Goal: Task Accomplishment & Management: Manage account settings

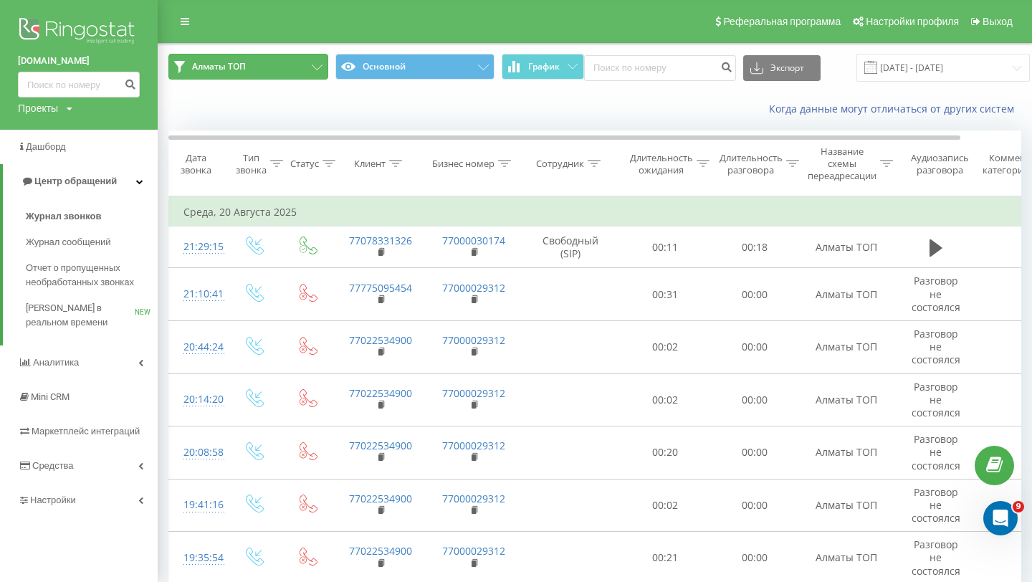
click at [305, 78] on button "Алматы ТОП" at bounding box center [248, 67] width 160 height 26
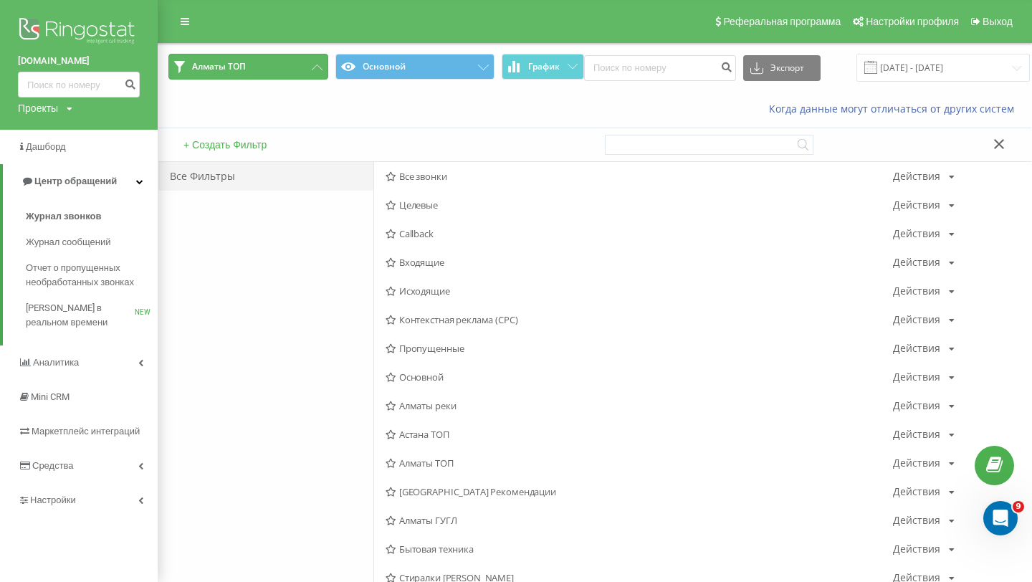
click at [237, 77] on button "Алматы ТОП" at bounding box center [248, 67] width 160 height 26
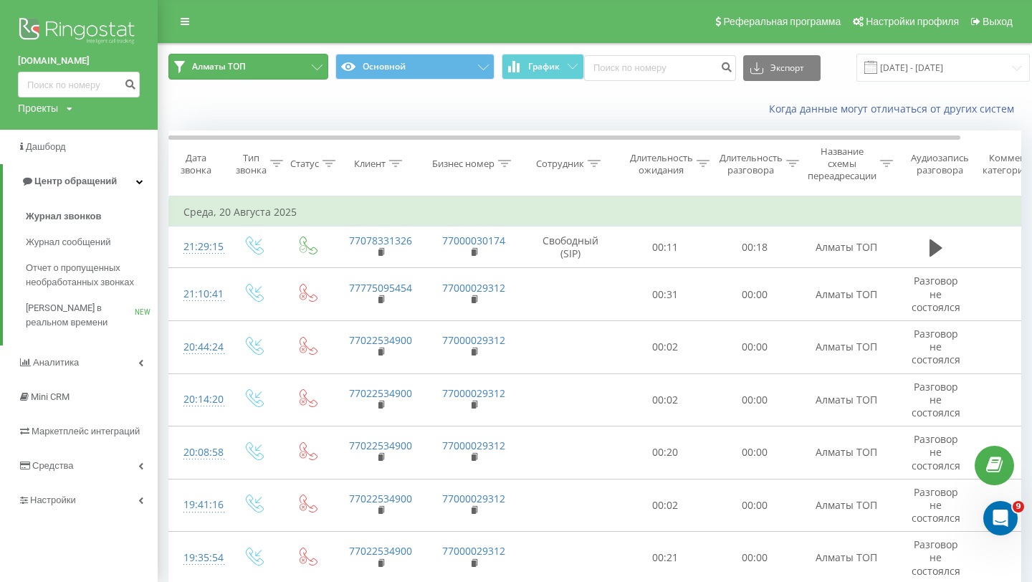
click at [293, 76] on button "Алматы ТОП" at bounding box center [248, 67] width 160 height 26
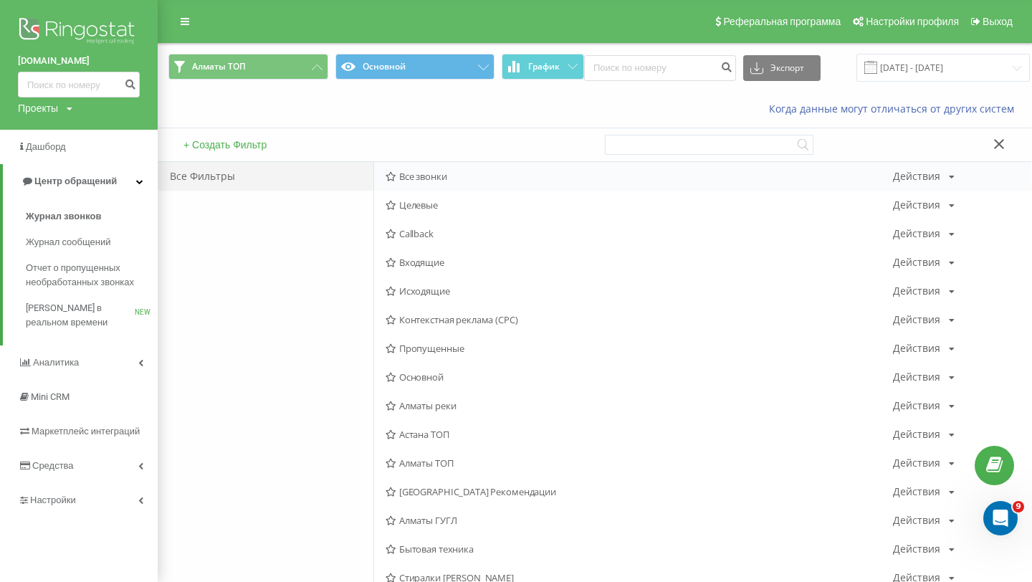
click at [429, 178] on span "Все звонки" at bounding box center [639, 176] width 507 height 10
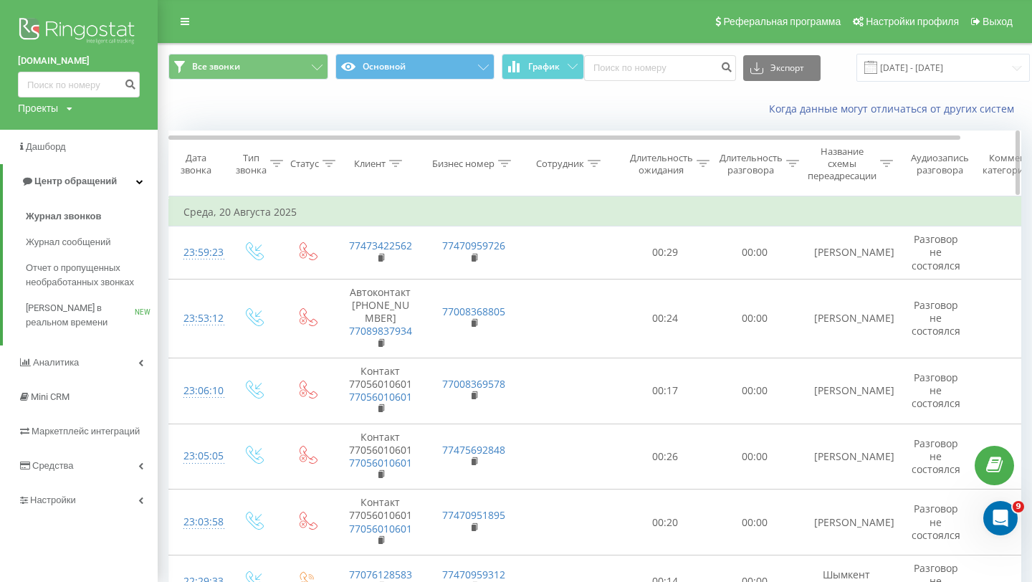
click at [890, 166] on icon at bounding box center [886, 163] width 13 height 7
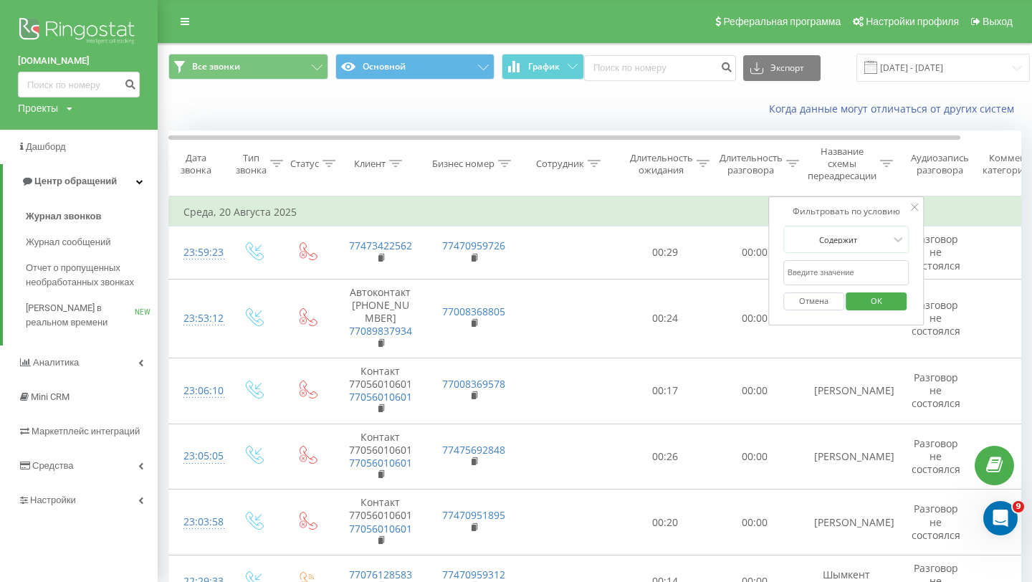
click at [828, 267] on input "text" at bounding box center [846, 272] width 126 height 25
type input "актау"
click at [899, 303] on button "OK" at bounding box center [876, 301] width 61 height 18
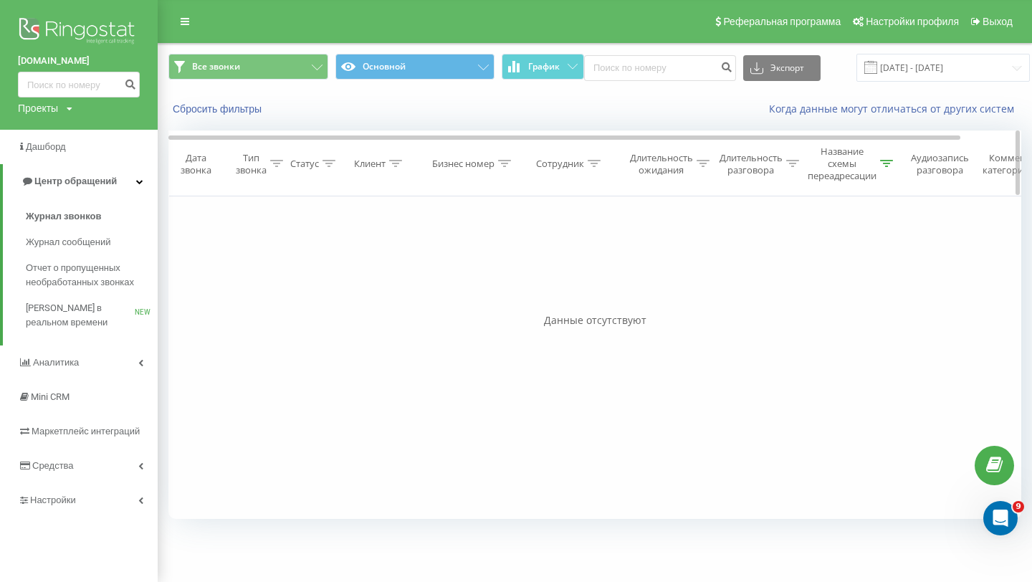
click at [882, 163] on icon at bounding box center [886, 163] width 13 height 7
click at [674, 254] on div "Фильтровать по условию Равно Введите значение Отмена OK Фильтровать по условию …" at bounding box center [594, 357] width 853 height 323
click at [644, 381] on div "Фильтровать по условию Равно Введите значение Отмена OK Фильтровать по условию …" at bounding box center [594, 357] width 853 height 323
click at [804, 302] on button "Отмена" at bounding box center [813, 301] width 61 height 18
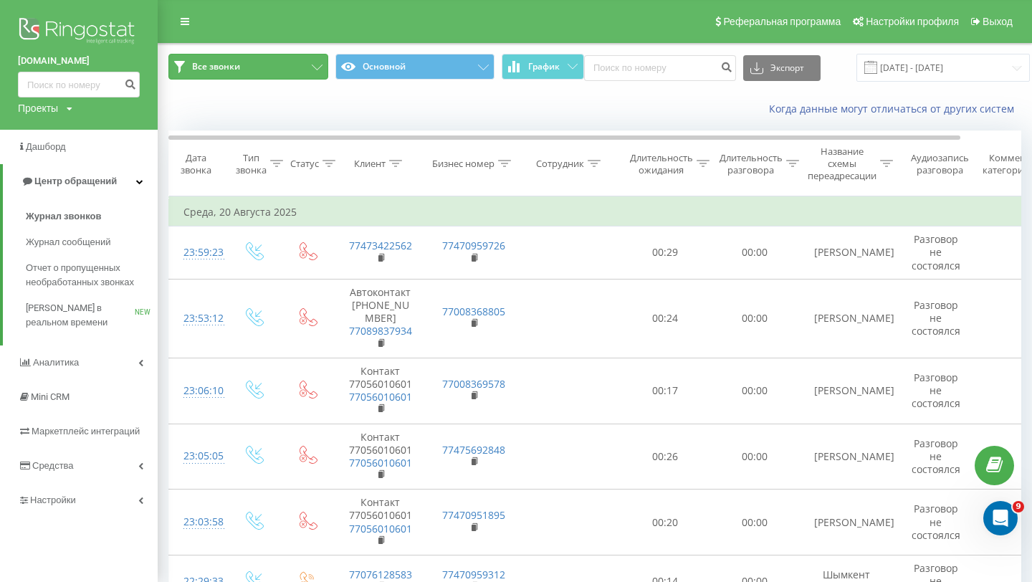
click at [277, 72] on button "Все звонки" at bounding box center [248, 67] width 160 height 26
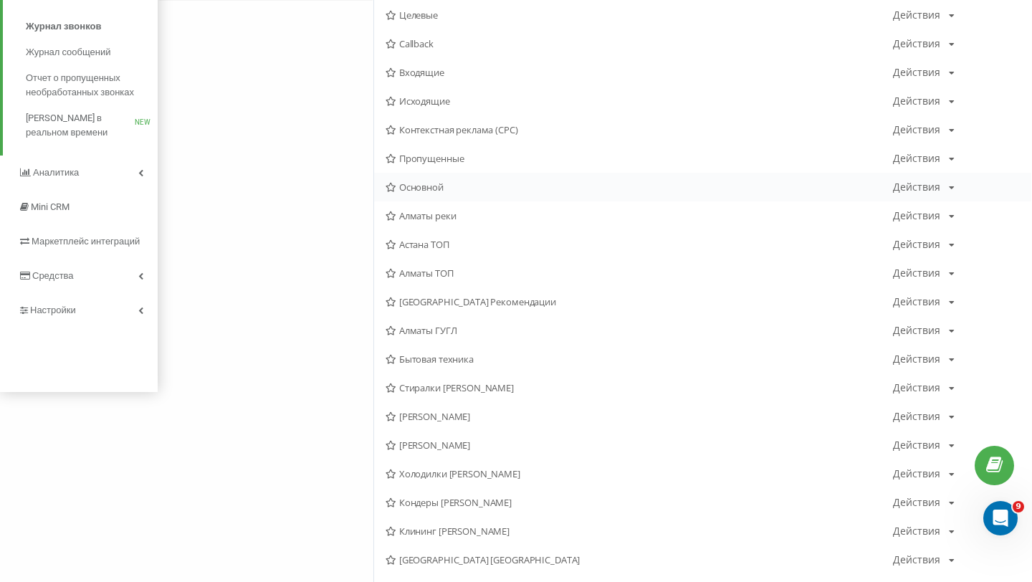
scroll to position [197, 0]
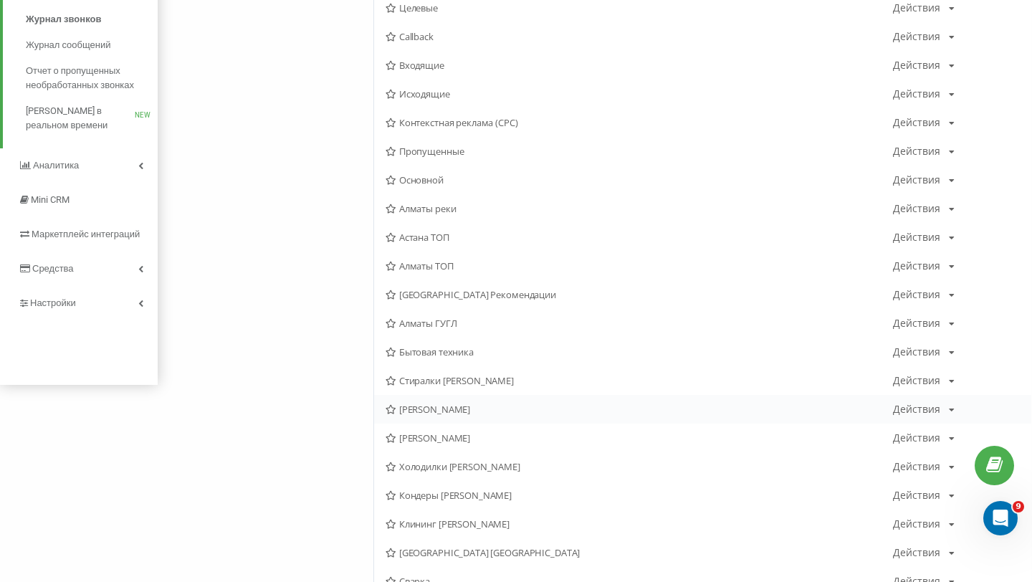
click at [471, 411] on span "Сергей Алматы" at bounding box center [639, 409] width 507 height 10
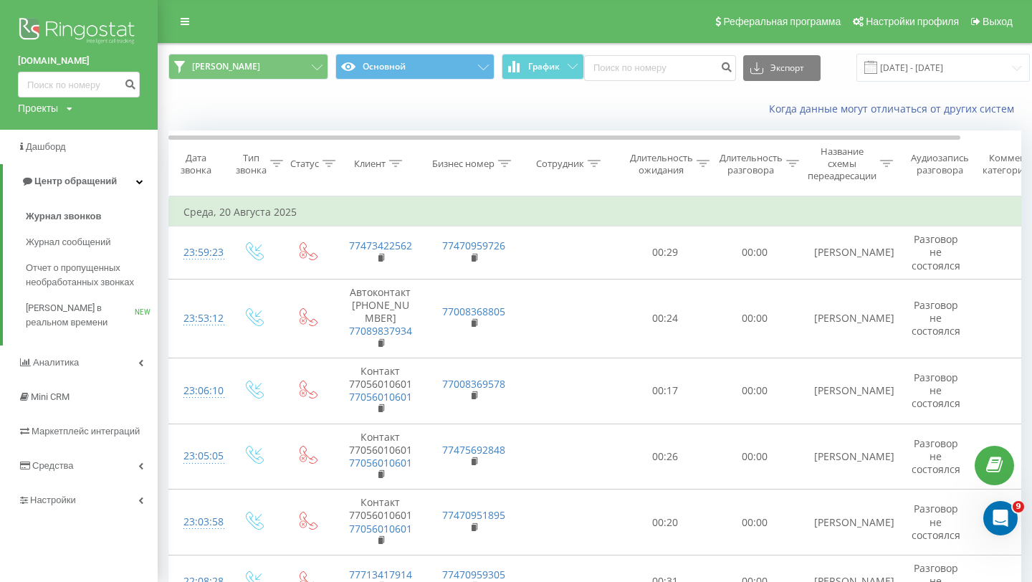
click at [899, 92] on div "Когда данные могут отличаться от других систем" at bounding box center [594, 109] width 873 height 34
click at [902, 71] on input "20.08.2025 - 20.08.2025" at bounding box center [942, 68] width 173 height 28
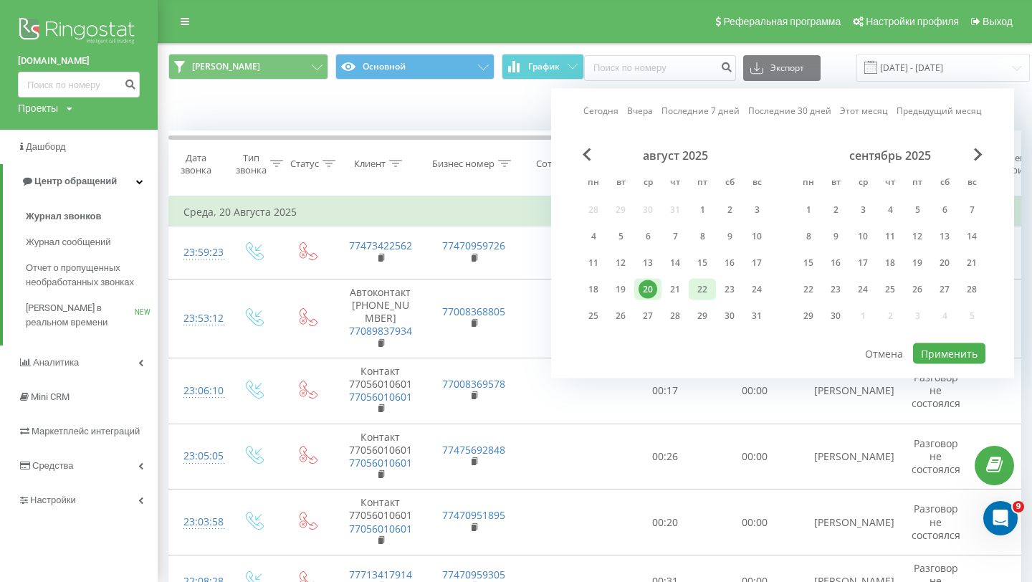
click at [700, 282] on div "22" at bounding box center [702, 289] width 19 height 19
click at [937, 352] on button "Применить" at bounding box center [949, 353] width 72 height 21
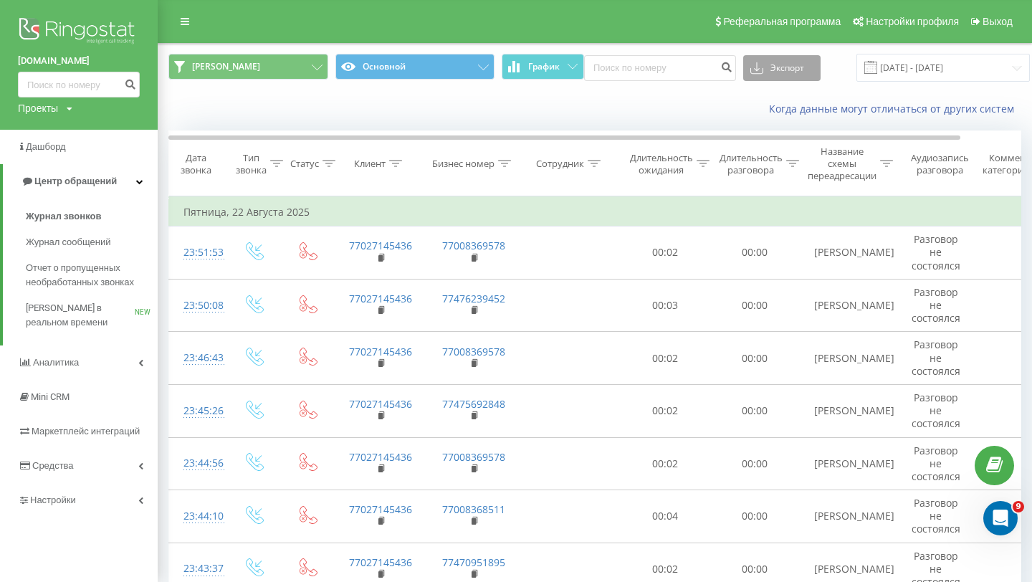
click at [750, 62] on icon at bounding box center [756, 68] width 13 height 14
click at [755, 119] on span ".xls" at bounding box center [763, 120] width 16 height 14
click at [925, 80] on input "22.08.2025 - 22.08.2025" at bounding box center [942, 68] width 173 height 28
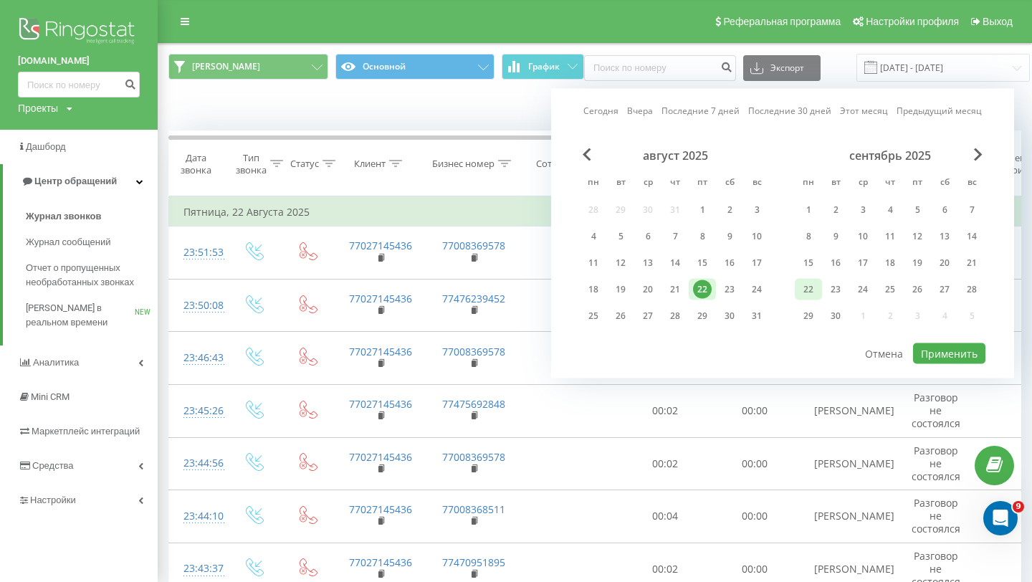
click at [815, 287] on div "22" at bounding box center [808, 289] width 19 height 19
click at [948, 350] on button "Применить" at bounding box center [949, 353] width 72 height 21
type input "22.09.2025 - 22.09.2025"
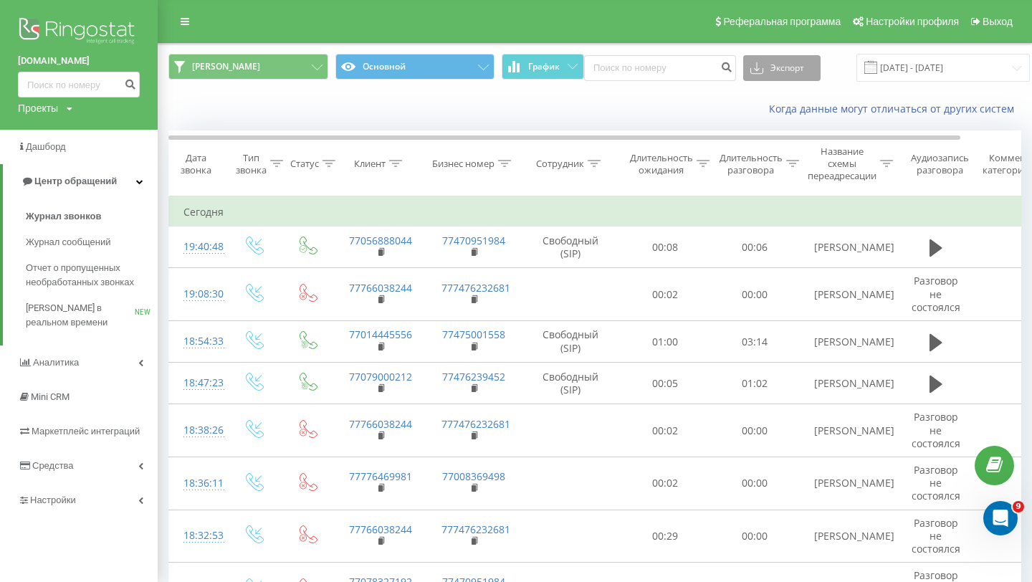
click at [768, 76] on button "Экспорт" at bounding box center [781, 68] width 77 height 26
click at [763, 119] on div ".xls" at bounding box center [782, 121] width 76 height 26
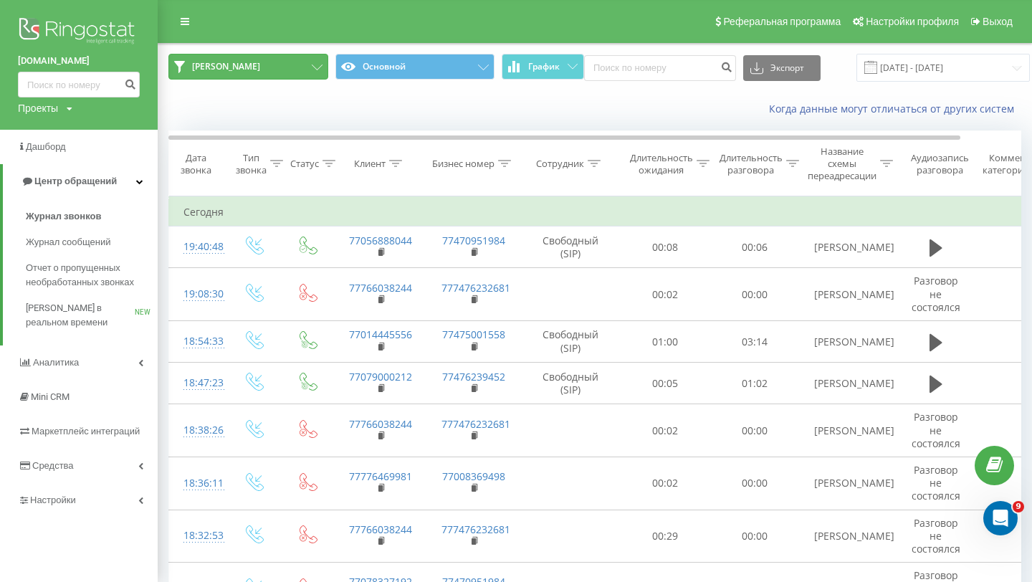
click at [318, 68] on icon at bounding box center [317, 68] width 11 height 6
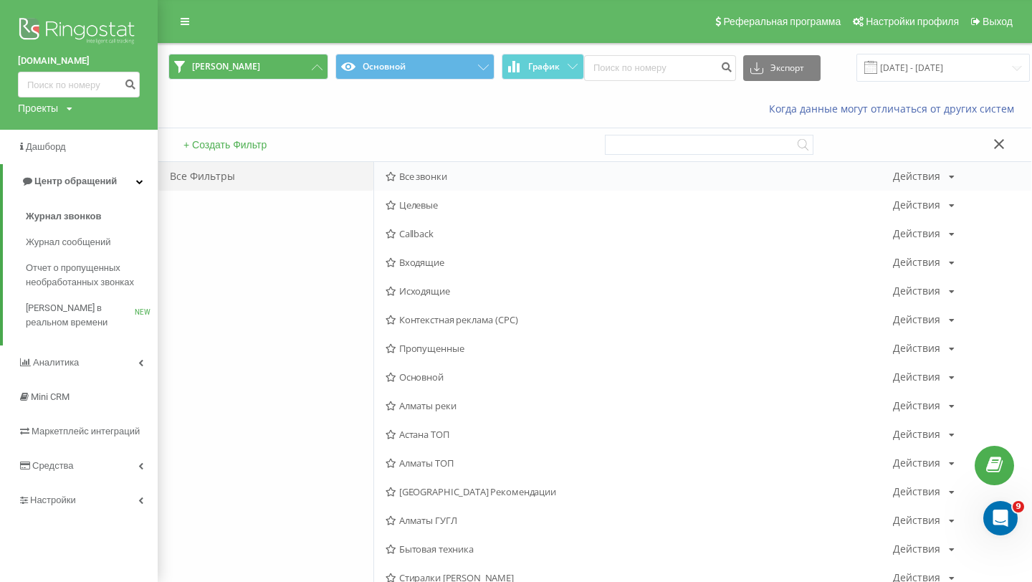
click at [445, 181] on span "Все звонки" at bounding box center [639, 176] width 507 height 10
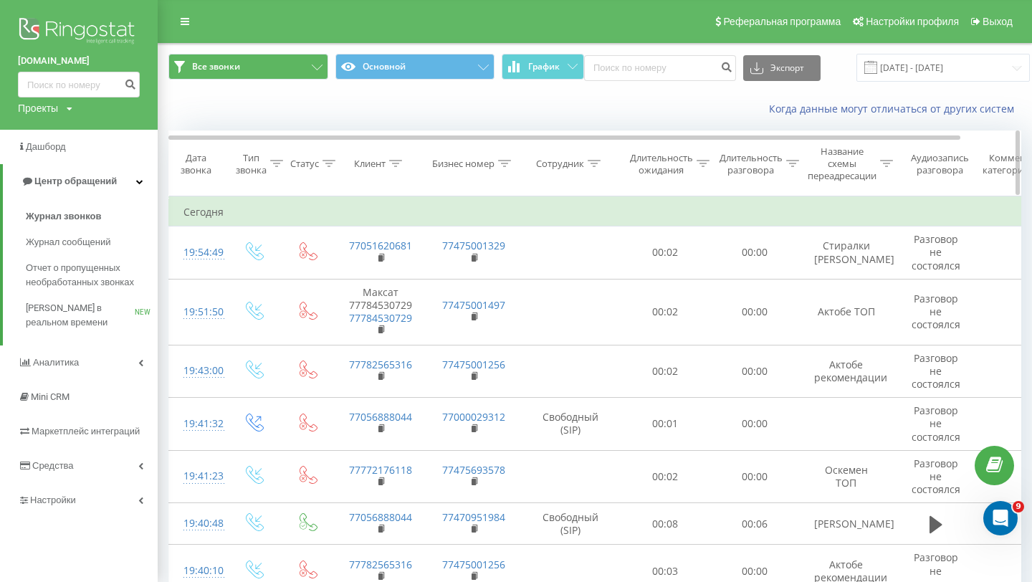
click at [500, 166] on icon at bounding box center [504, 163] width 13 height 7
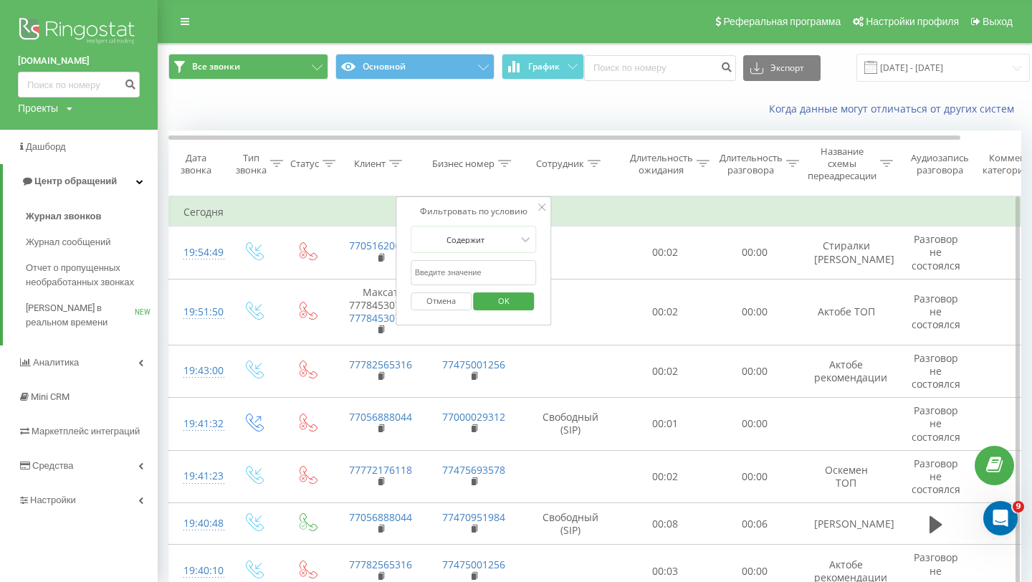
click at [475, 257] on form "Содержит Отмена OK" at bounding box center [474, 272] width 126 height 92
click at [475, 266] on input "text" at bounding box center [474, 272] width 126 height 25
paste input "77000029836"
type input "77000029836"
click at [496, 302] on span "OK" at bounding box center [504, 301] width 40 height 22
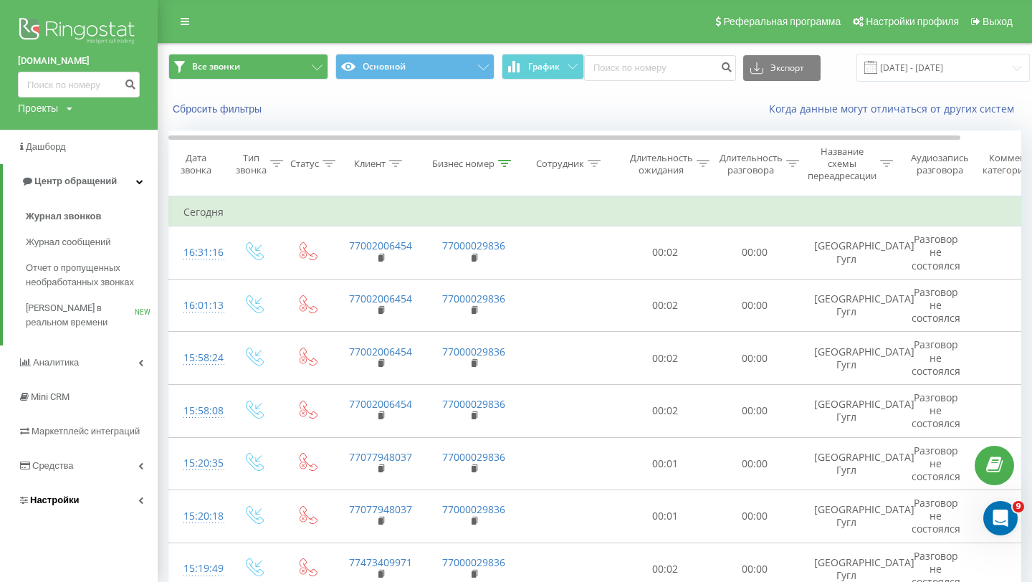
click at [90, 492] on link "Настройки" at bounding box center [79, 500] width 158 height 34
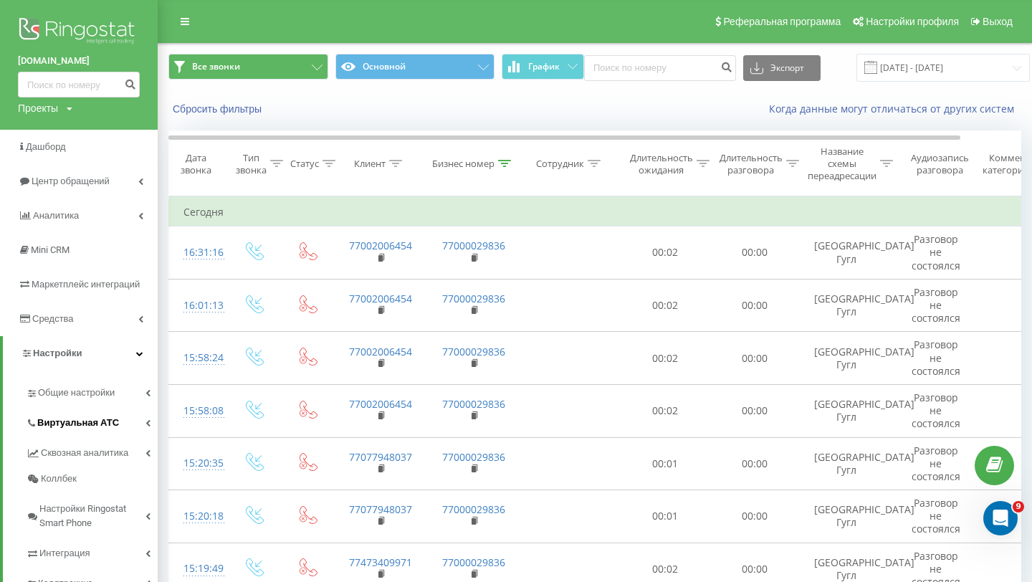
click at [120, 409] on link "Виртуальная АТС" at bounding box center [92, 421] width 132 height 30
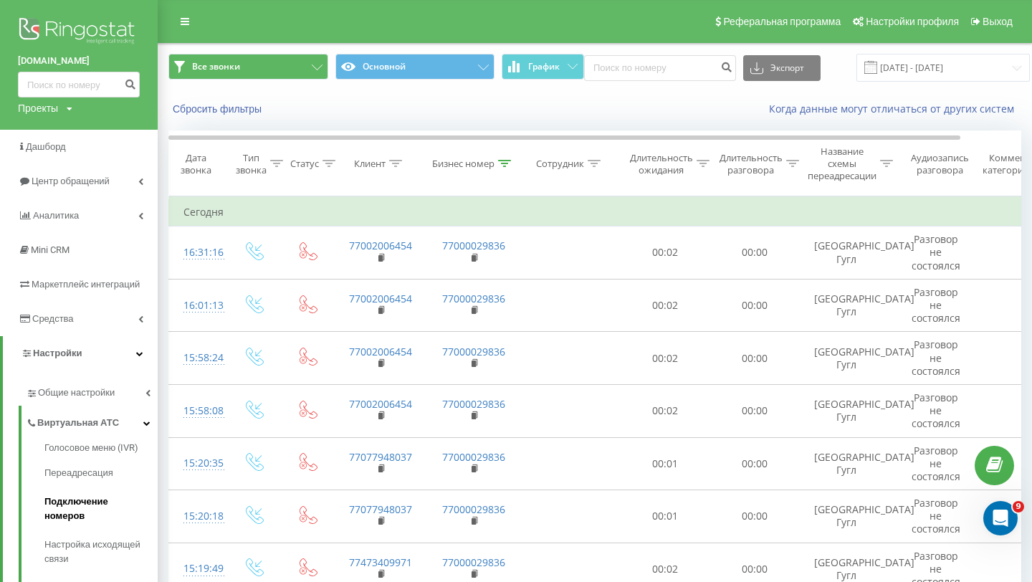
click at [105, 499] on span "Подключение номеров" at bounding box center [97, 509] width 106 height 29
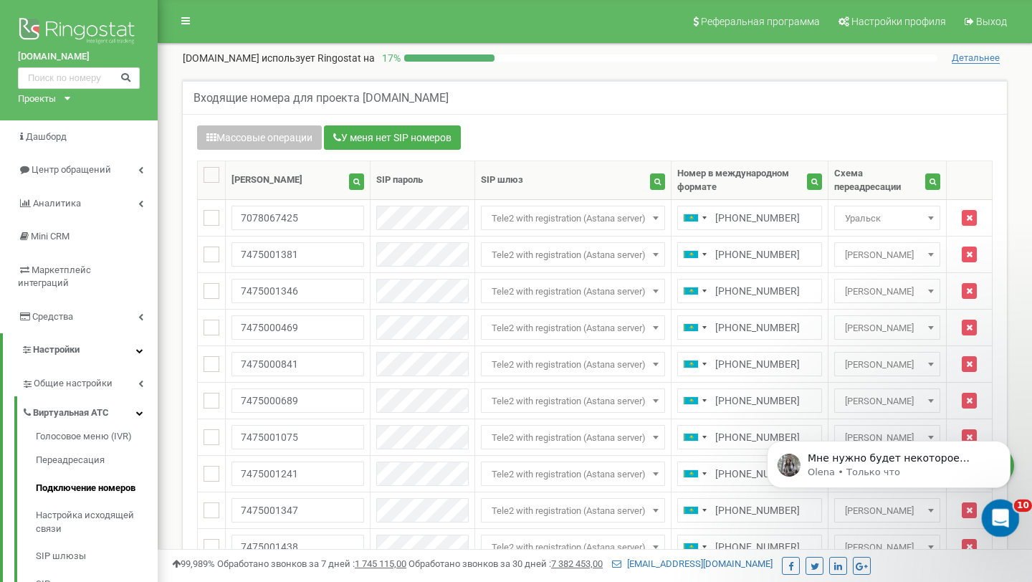
click at [1003, 513] on icon "Открыть службу сообщений Intercom" at bounding box center [999, 517] width 24 height 24
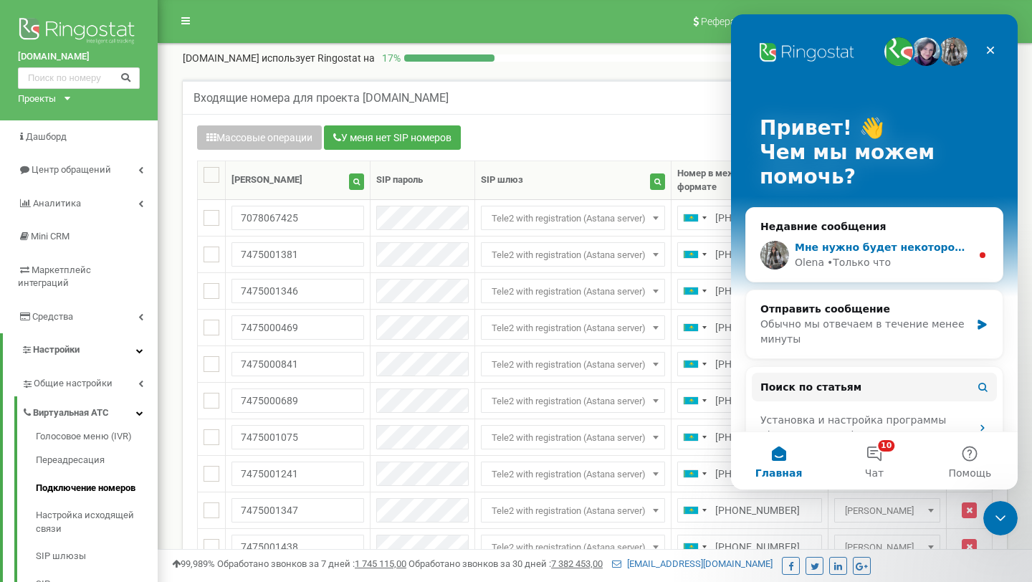
click at [917, 254] on div "Мне нужно будет некоторое время, чтобы ознакомиться с настройками вашего проект…" at bounding box center [883, 247] width 176 height 15
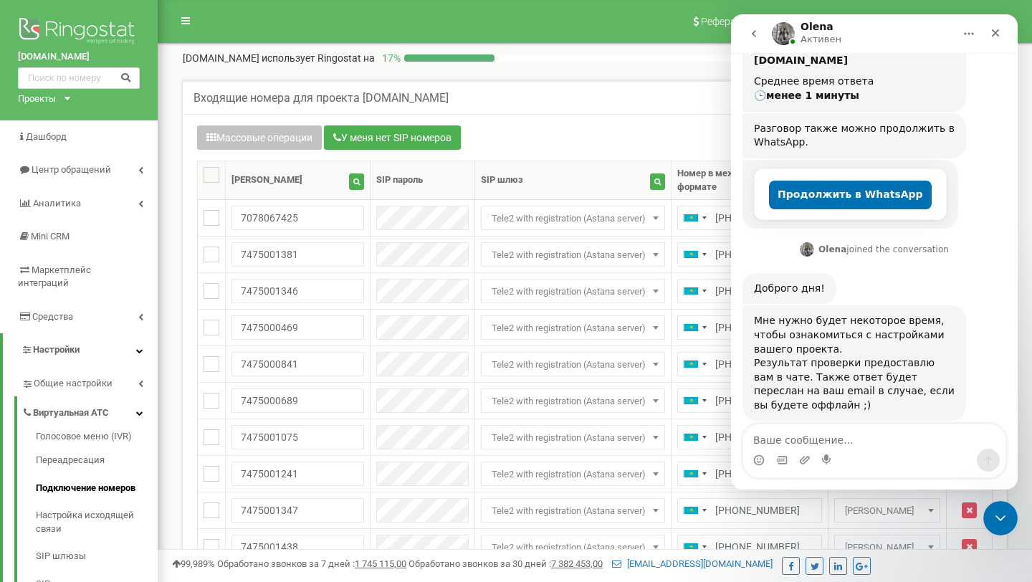
scroll to position [237, 0]
click at [755, 44] on button "go back" at bounding box center [753, 33] width 27 height 27
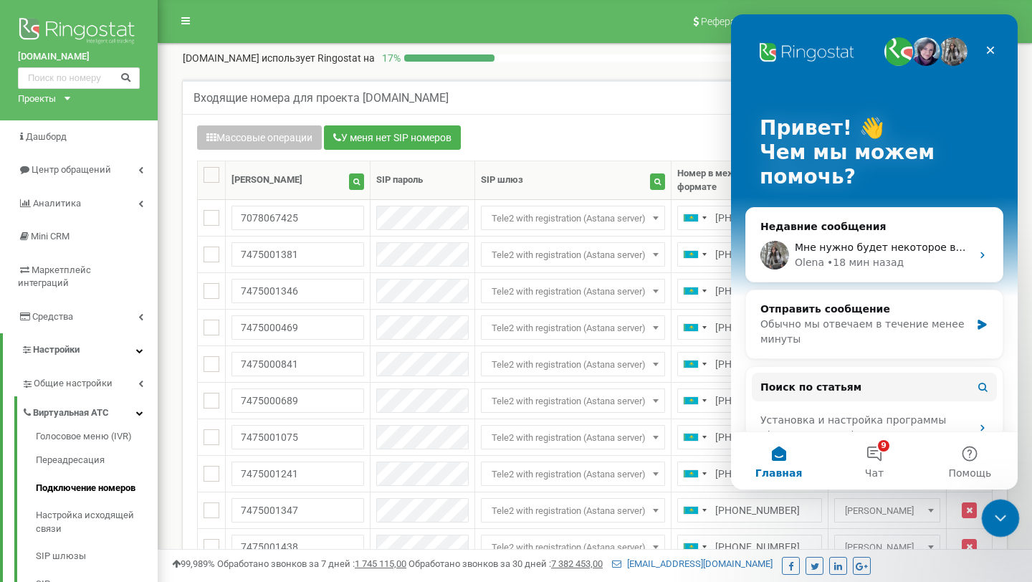
click at [990, 522] on icon "Закрыть службу сообщений Intercom" at bounding box center [998, 515] width 17 height 17
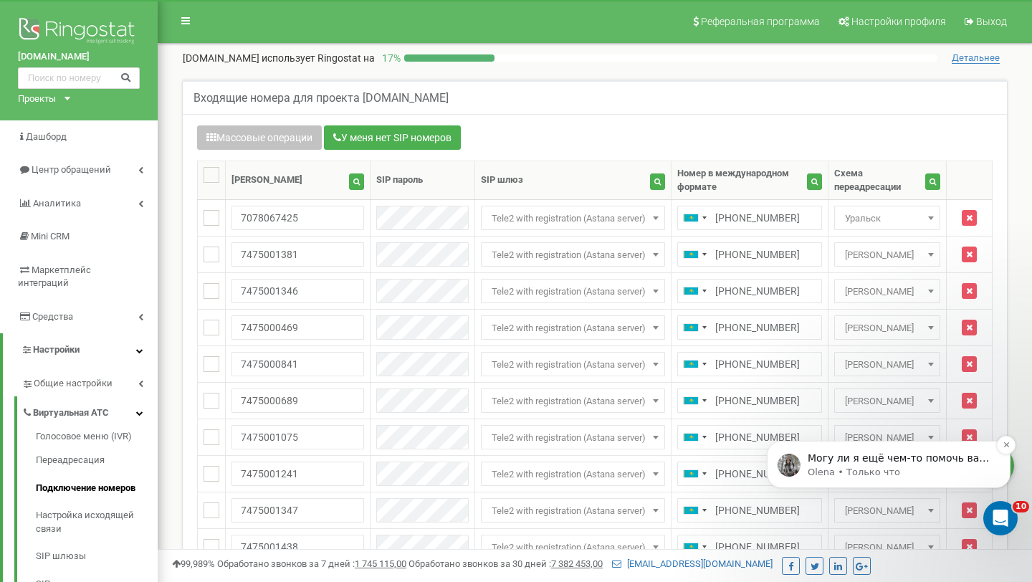
click at [869, 454] on p "Могу ли я ещё чем-то помочь вам ?" at bounding box center [900, 459] width 185 height 14
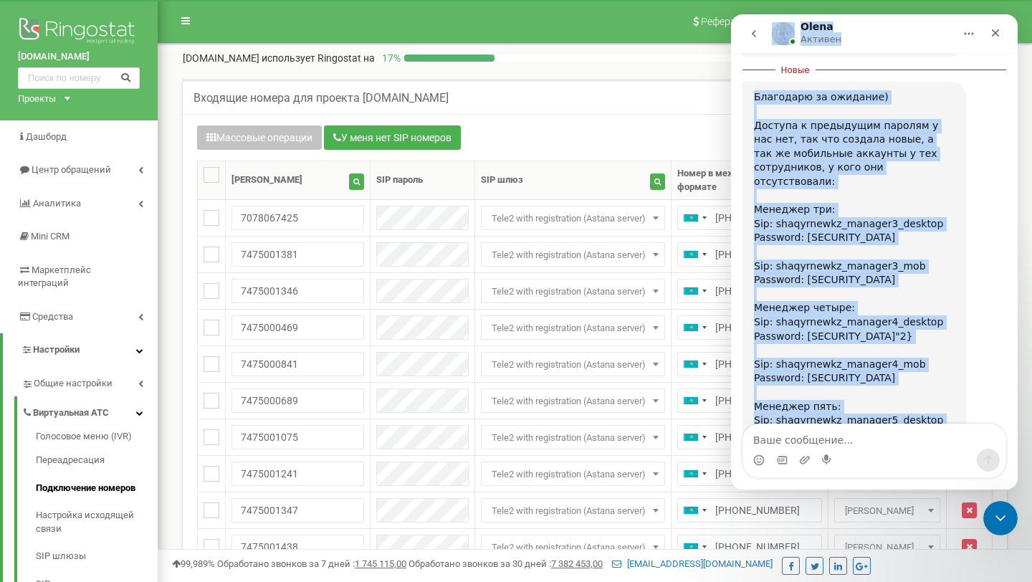
scroll to position [553, 0]
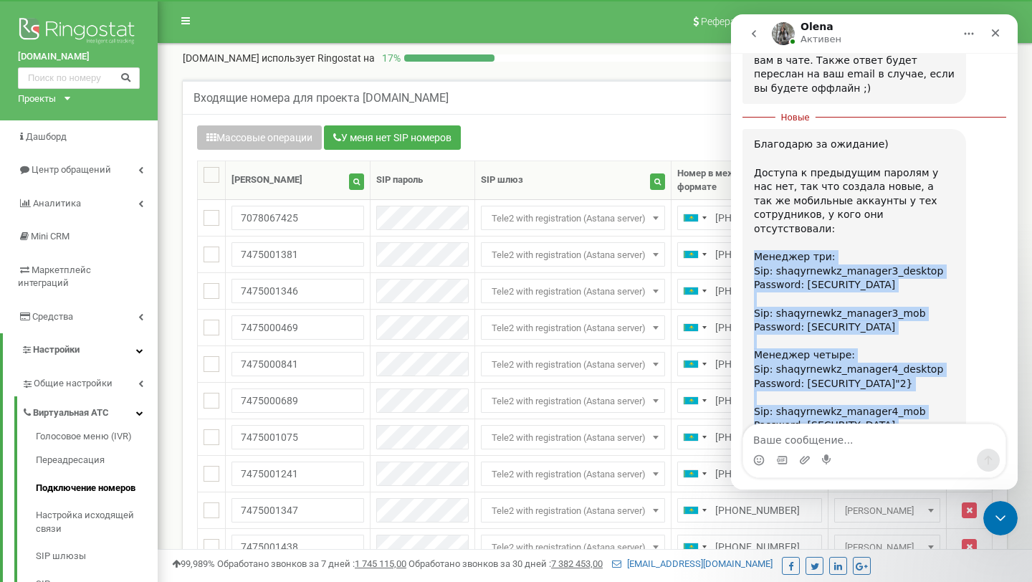
drag, startPoint x: 902, startPoint y: 343, endPoint x: 745, endPoint y: 209, distance: 206.9
click at [745, 209] on div "Благодарю за ожидание) Доступа к предыдущим паролям у нас нет, так что создала …" at bounding box center [855, 383] width 224 height 509
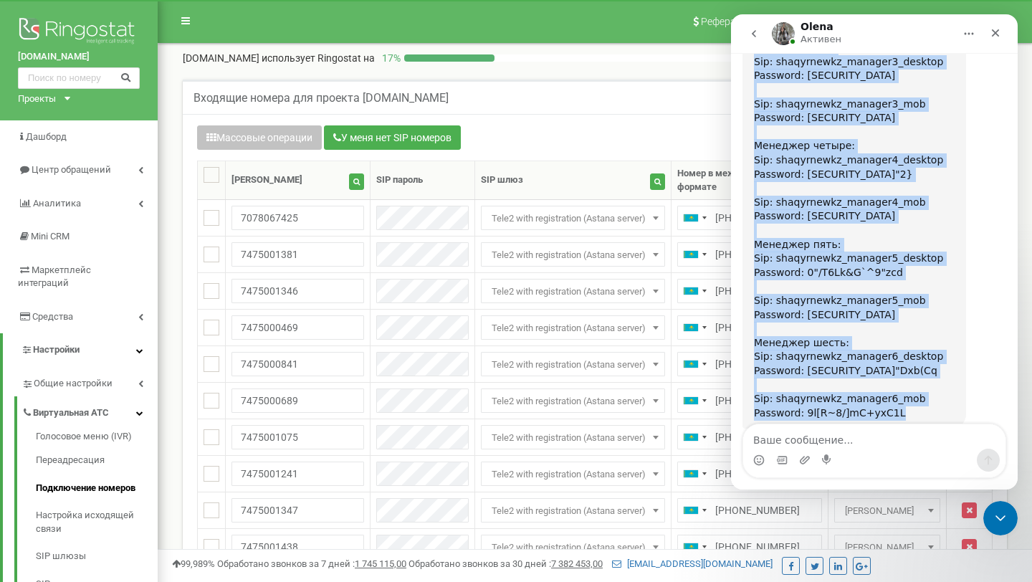
scroll to position [803, 0]
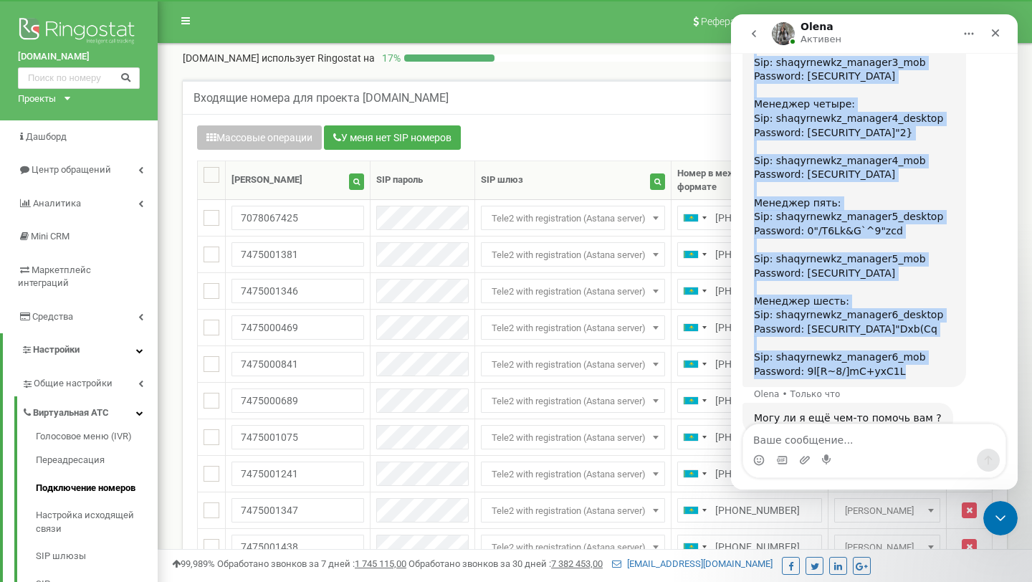
copy div "Менеджер три: Sip: shaqyrnewkz_manager3_desktop Password: jhExs1a_4~ctP=j7 ​ Si…"
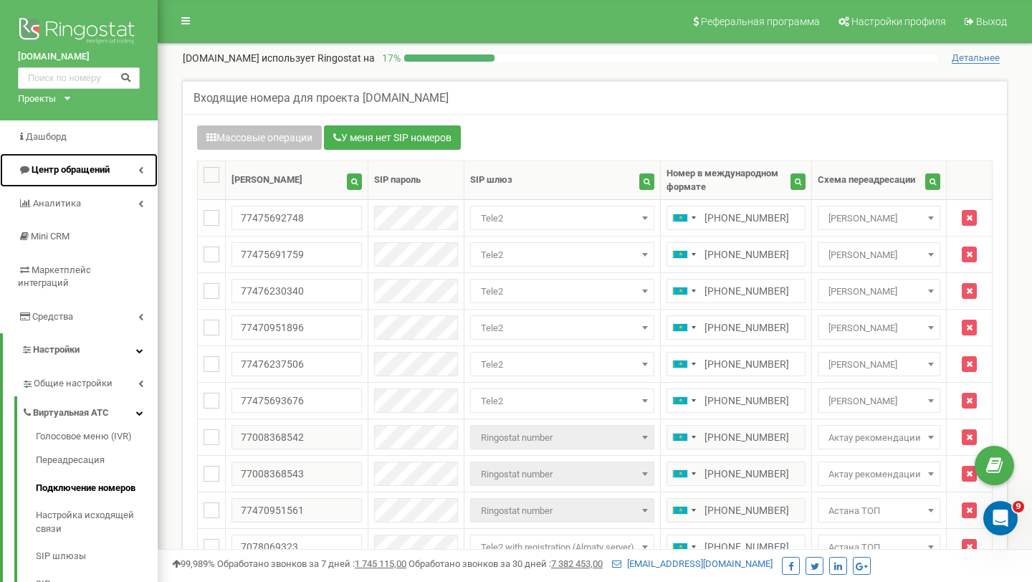
click at [57, 170] on span "Центр обращений" at bounding box center [71, 169] width 78 height 11
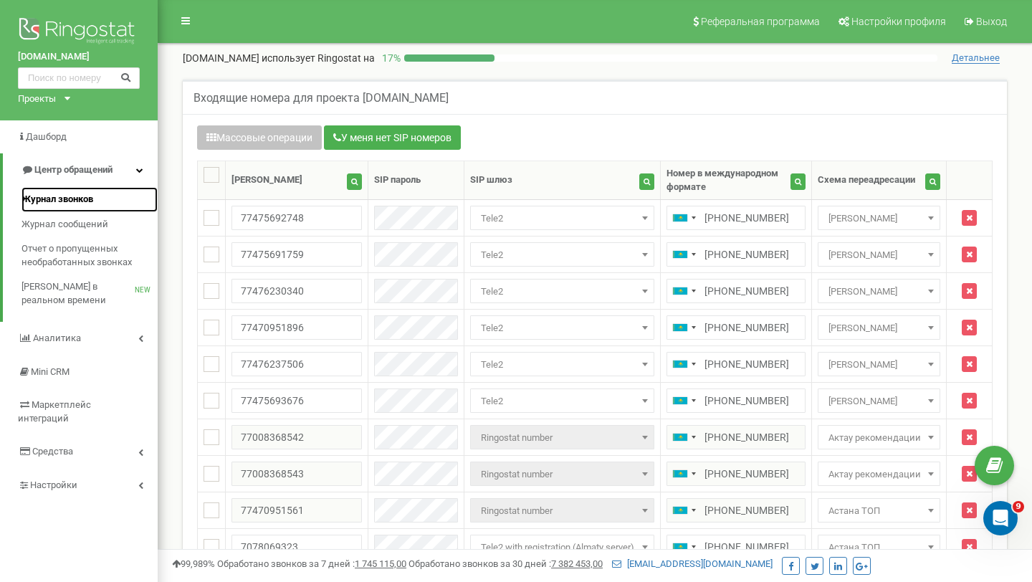
click at [57, 194] on span "Журнал звонков" at bounding box center [58, 200] width 72 height 14
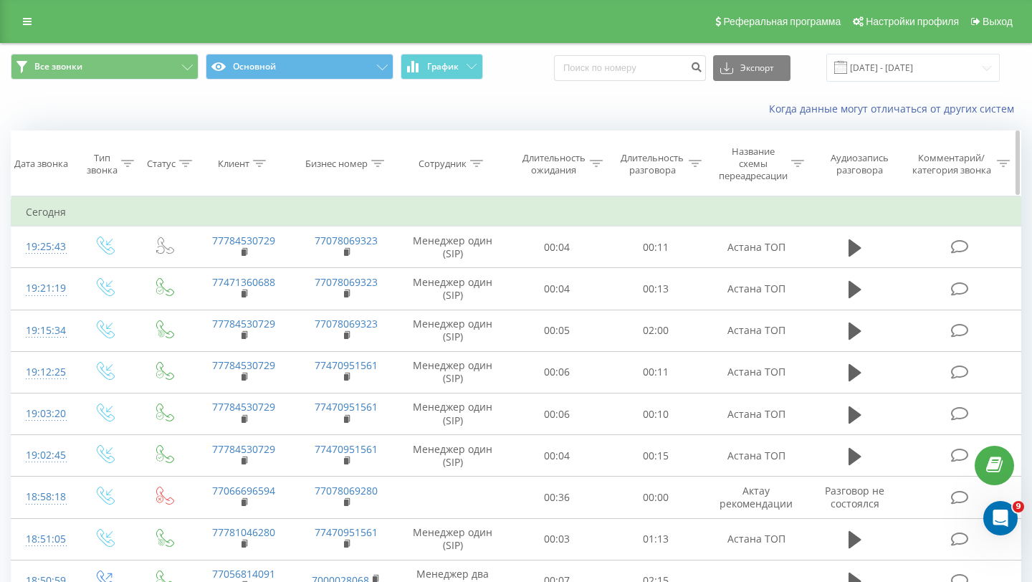
click at [800, 165] on icon at bounding box center [797, 163] width 13 height 7
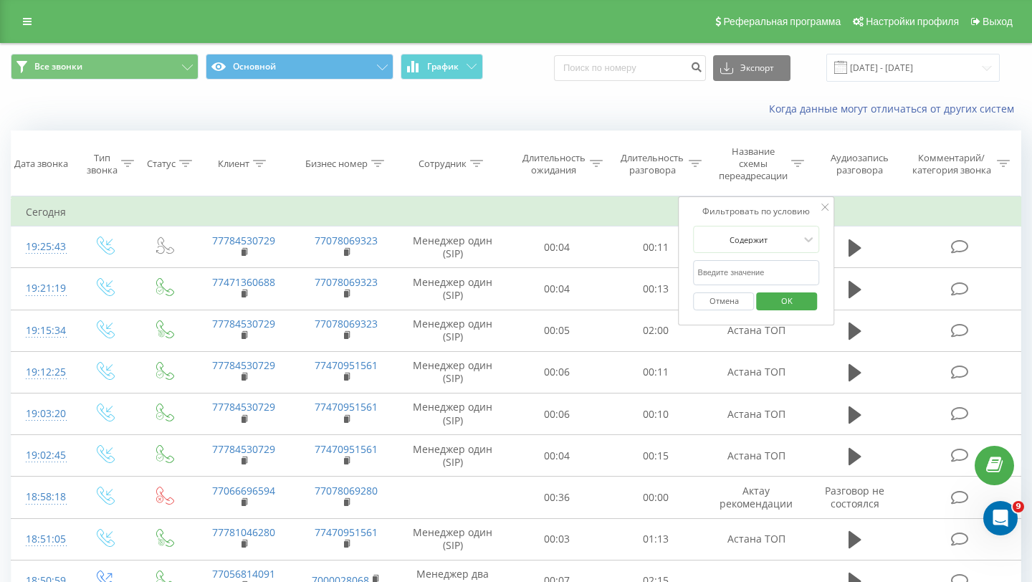
click at [743, 269] on input "text" at bounding box center [757, 272] width 126 height 25
type input "актау"
click at [784, 303] on span "OK" at bounding box center [787, 301] width 40 height 22
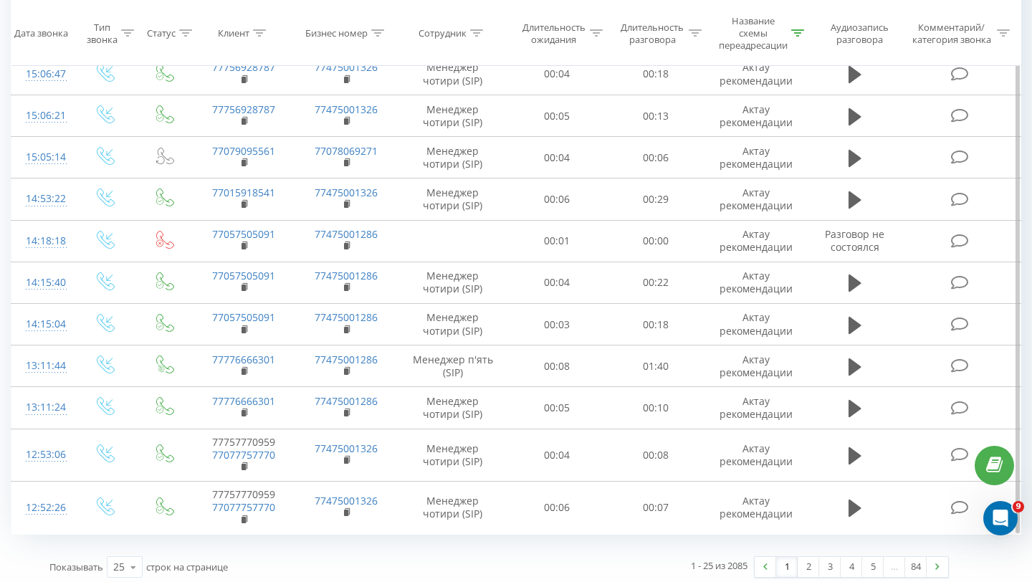
scroll to position [763, 0]
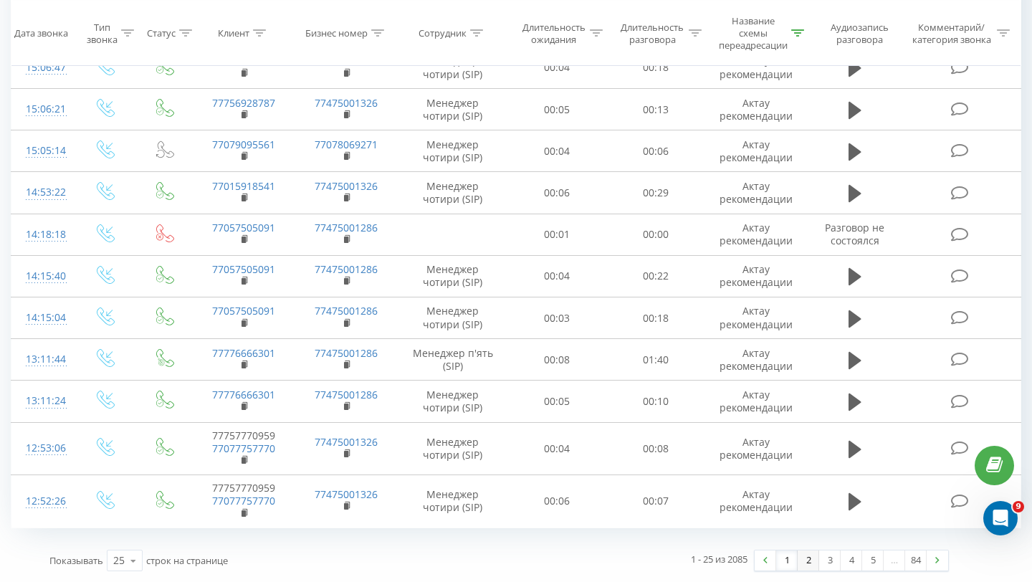
click at [810, 568] on link "2" at bounding box center [809, 560] width 22 height 20
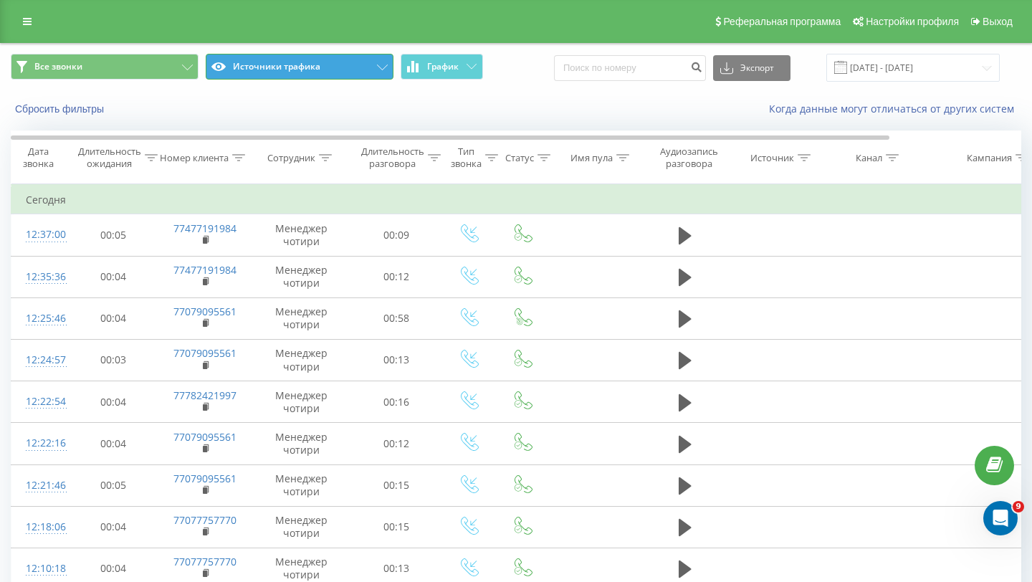
click at [330, 70] on button "Источники трафика" at bounding box center [300, 67] width 188 height 26
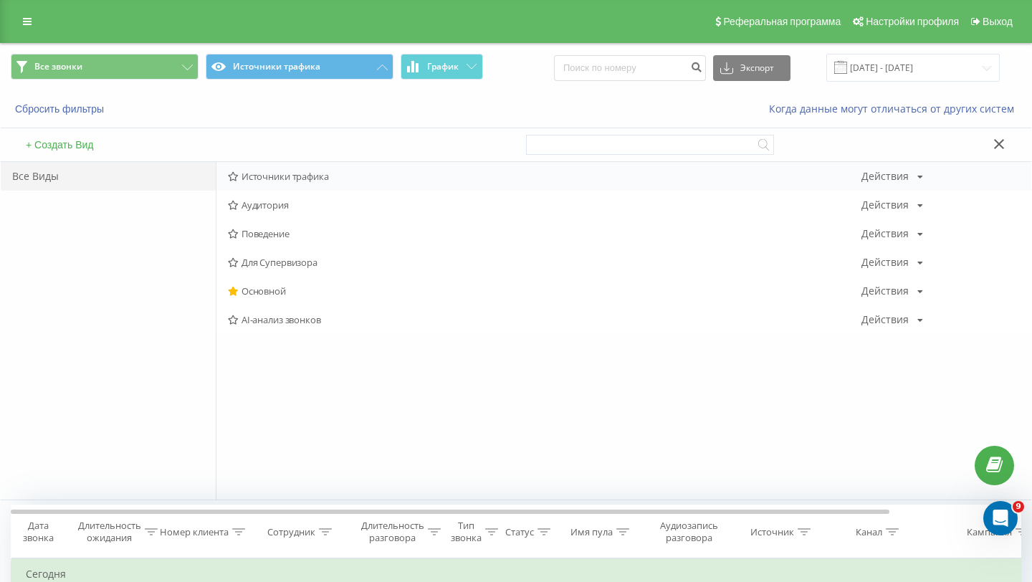
click at [320, 178] on span "Источники трафика" at bounding box center [545, 176] width 634 height 10
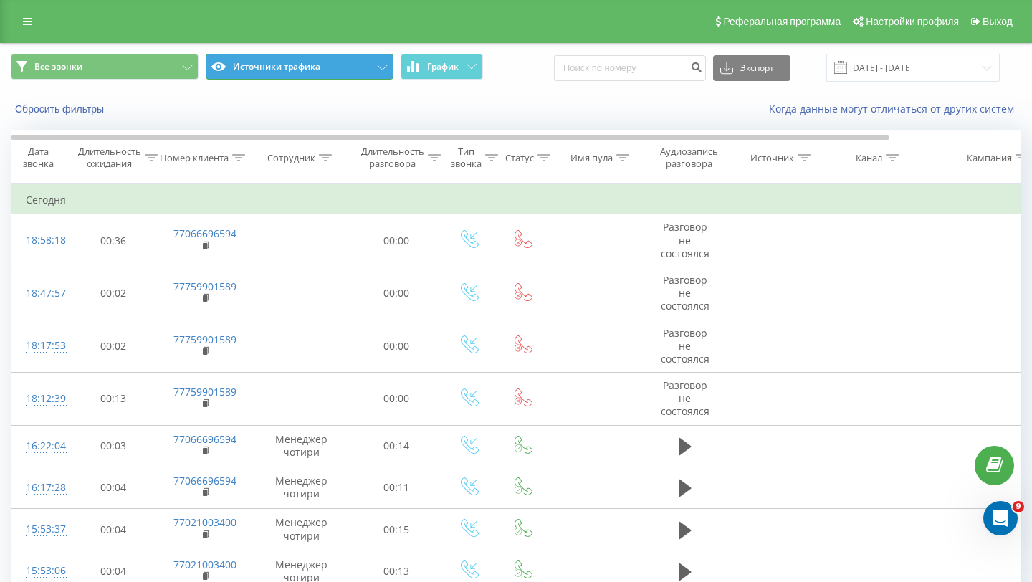
click at [368, 70] on button "Источники трафика" at bounding box center [300, 67] width 188 height 26
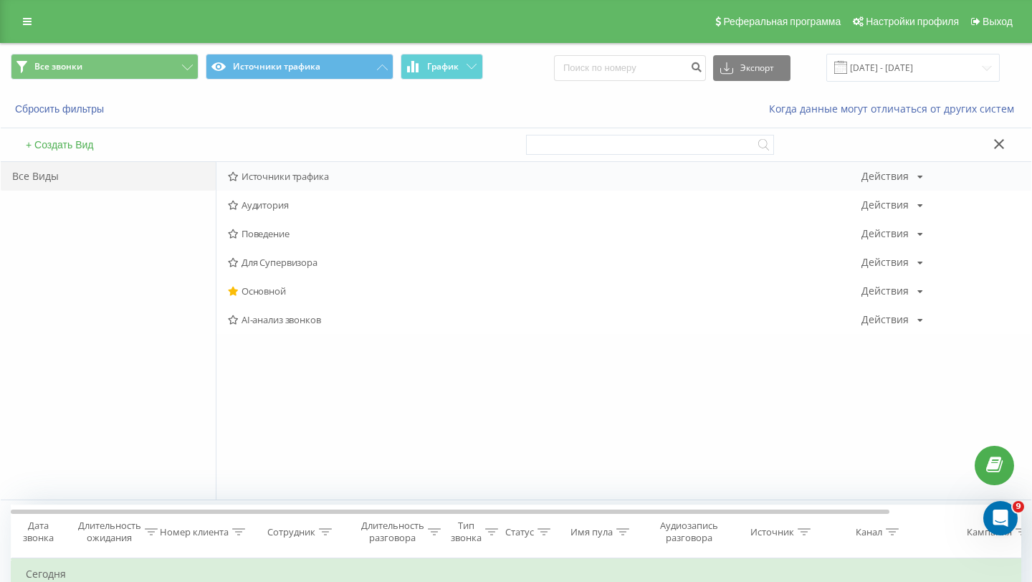
click at [279, 179] on span "Источники трафика" at bounding box center [545, 176] width 634 height 10
click at [293, 296] on div "Основной Действия Редактировать Копировать Удалить По умолчанию Поделиться" at bounding box center [623, 291] width 815 height 29
click at [294, 293] on span "Основной" at bounding box center [545, 291] width 634 height 10
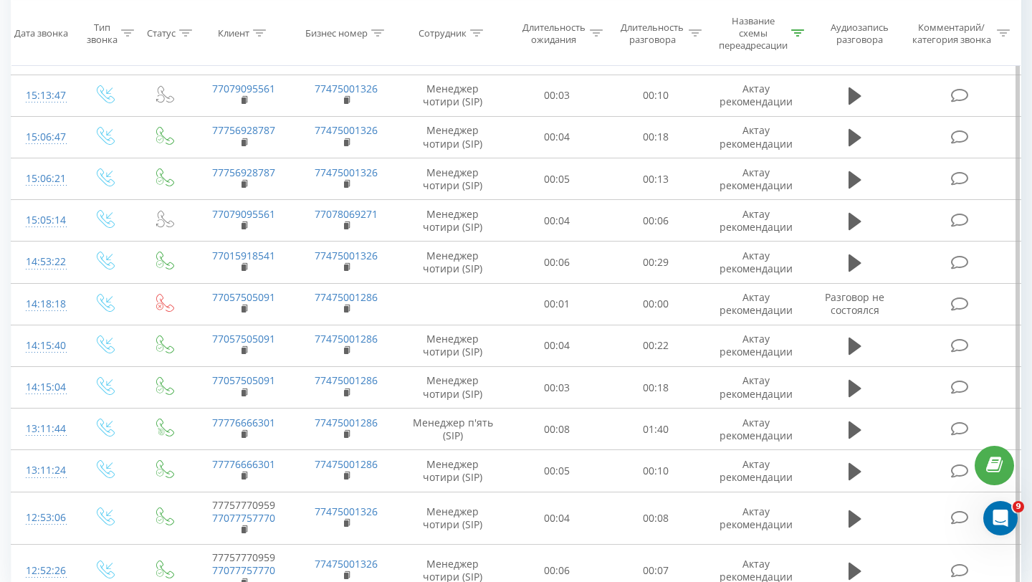
scroll to position [763, 0]
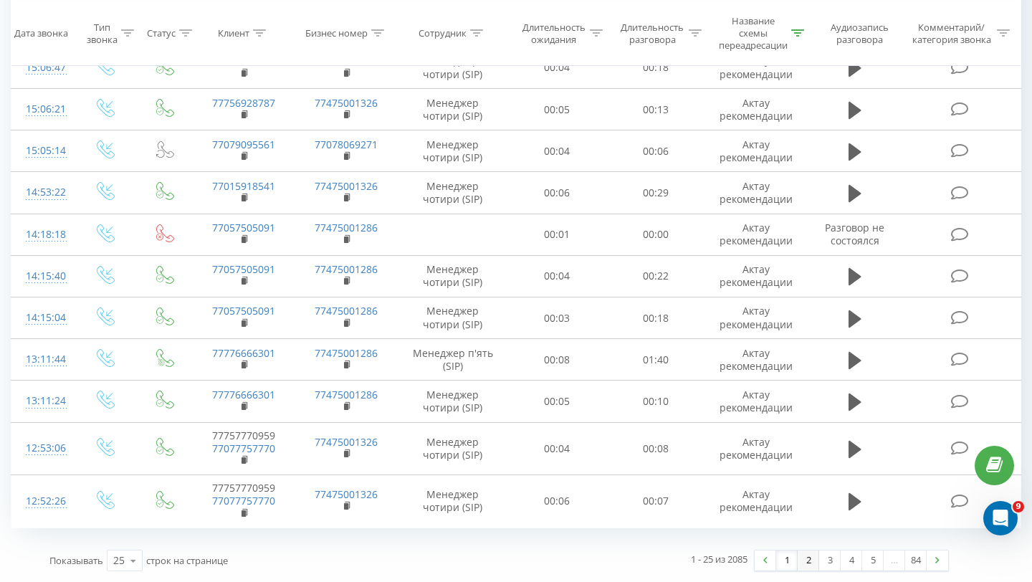
click at [818, 565] on link "2" at bounding box center [809, 560] width 22 height 20
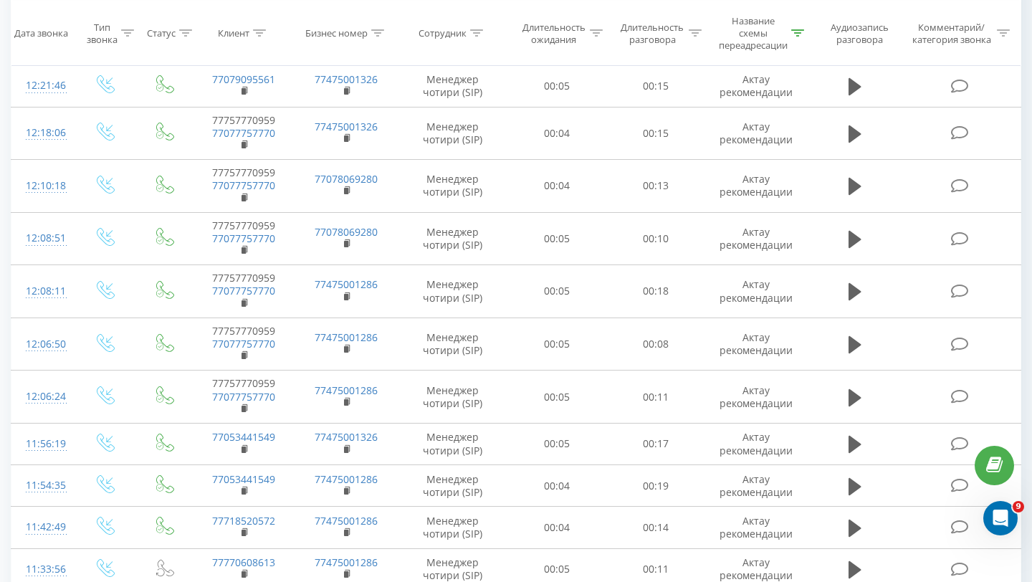
scroll to position [397, 0]
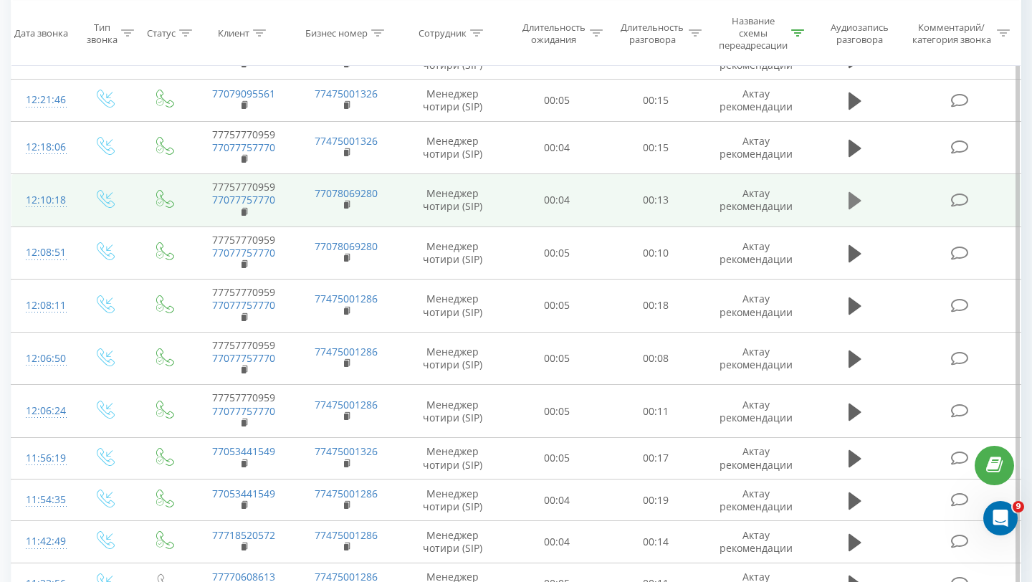
click at [859, 196] on icon at bounding box center [855, 201] width 13 height 20
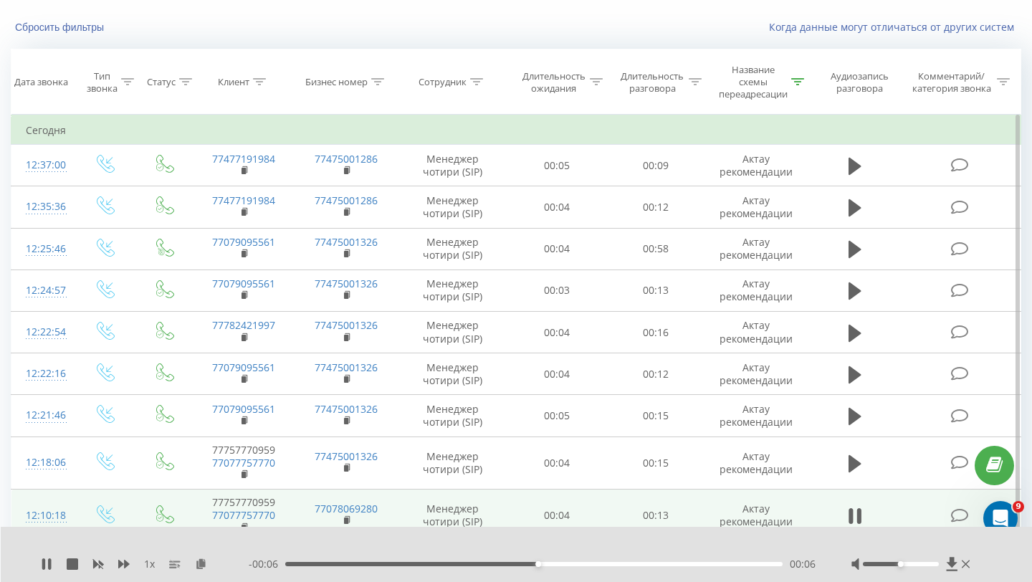
scroll to position [52, 0]
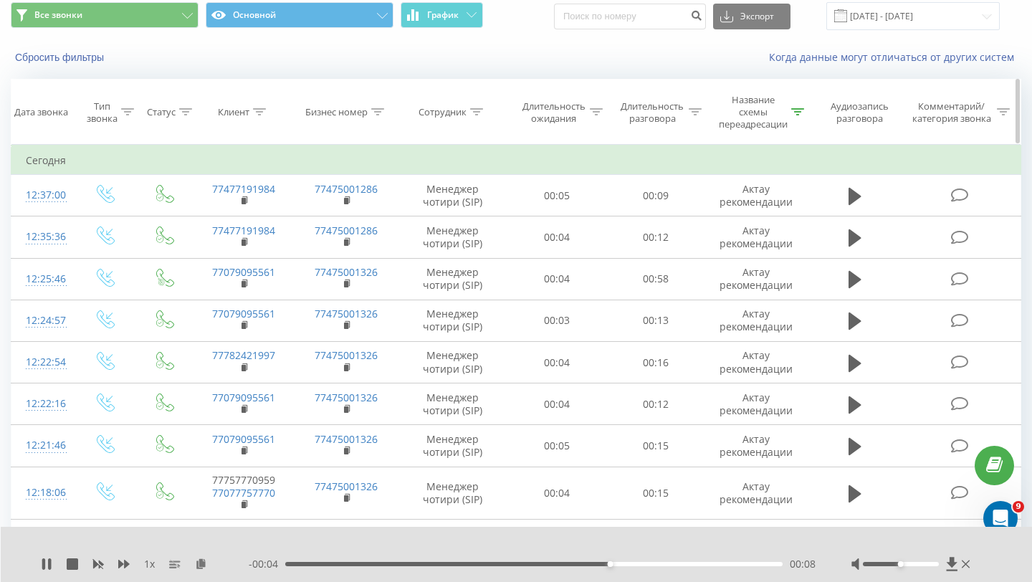
click at [797, 110] on icon at bounding box center [797, 111] width 13 height 7
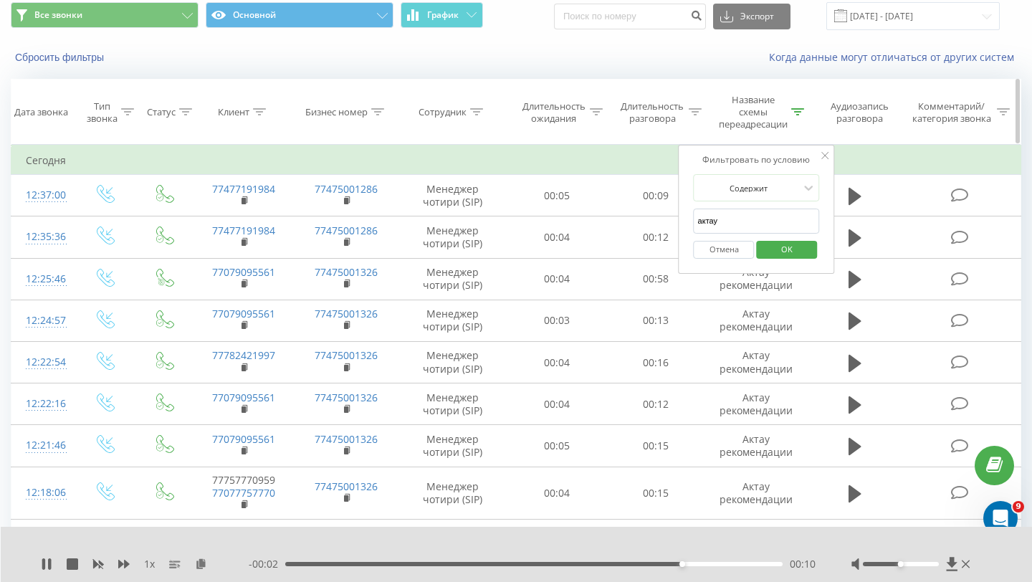
click at [623, 143] on th "Длительность разговора" at bounding box center [656, 112] width 99 height 65
click at [619, 153] on td "Сегодня" at bounding box center [516, 160] width 1010 height 29
click at [822, 154] on icon at bounding box center [824, 155] width 7 height 7
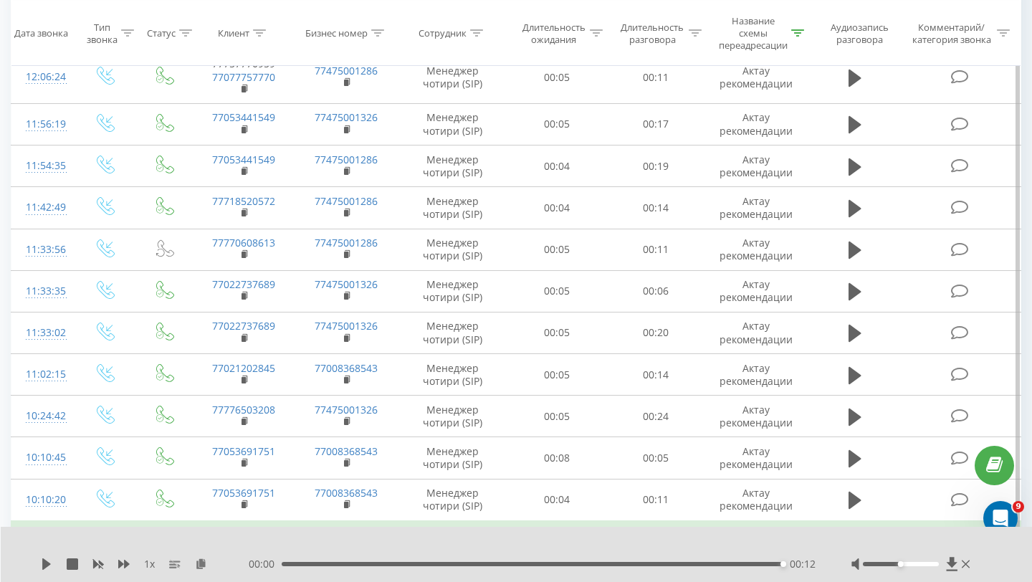
scroll to position [891, 0]
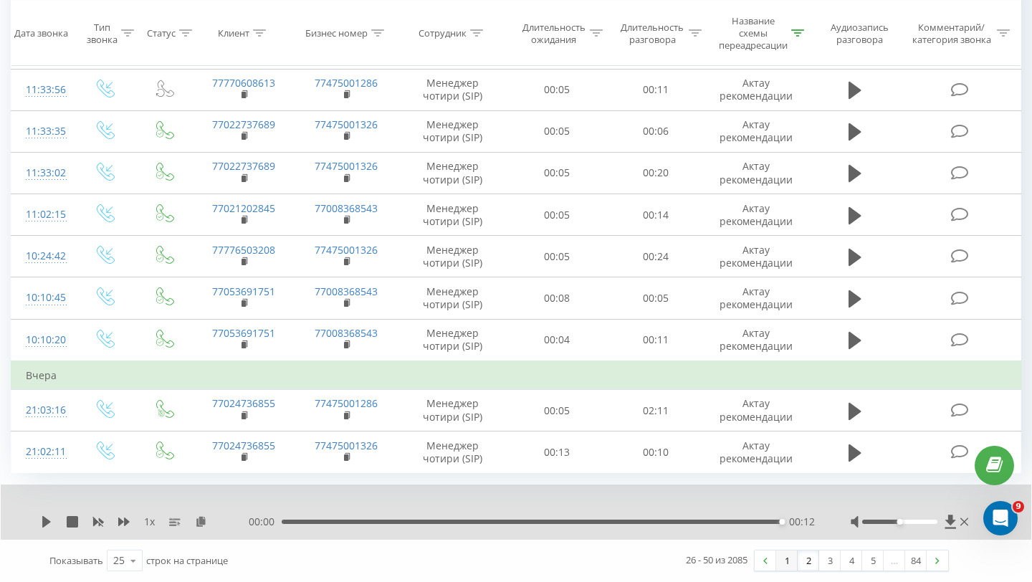
click at [783, 562] on link "1" at bounding box center [787, 560] width 22 height 20
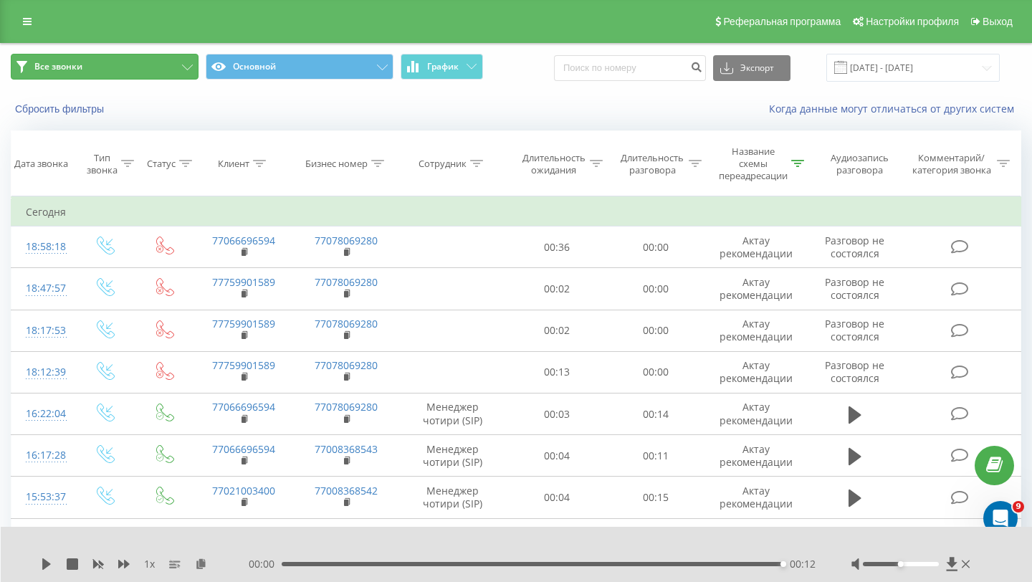
click at [140, 67] on button "Все звонки" at bounding box center [105, 67] width 188 height 26
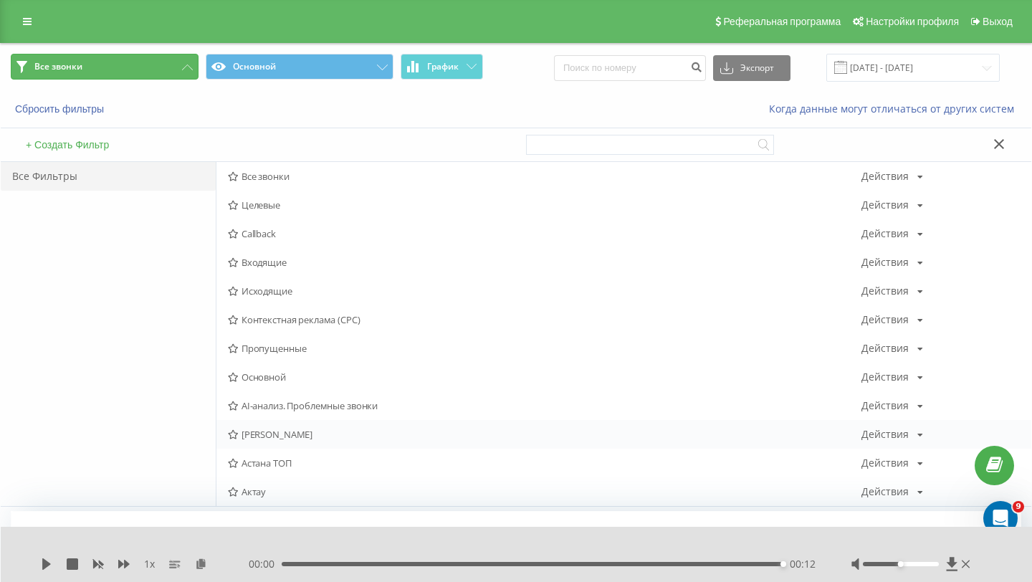
scroll to position [41, 0]
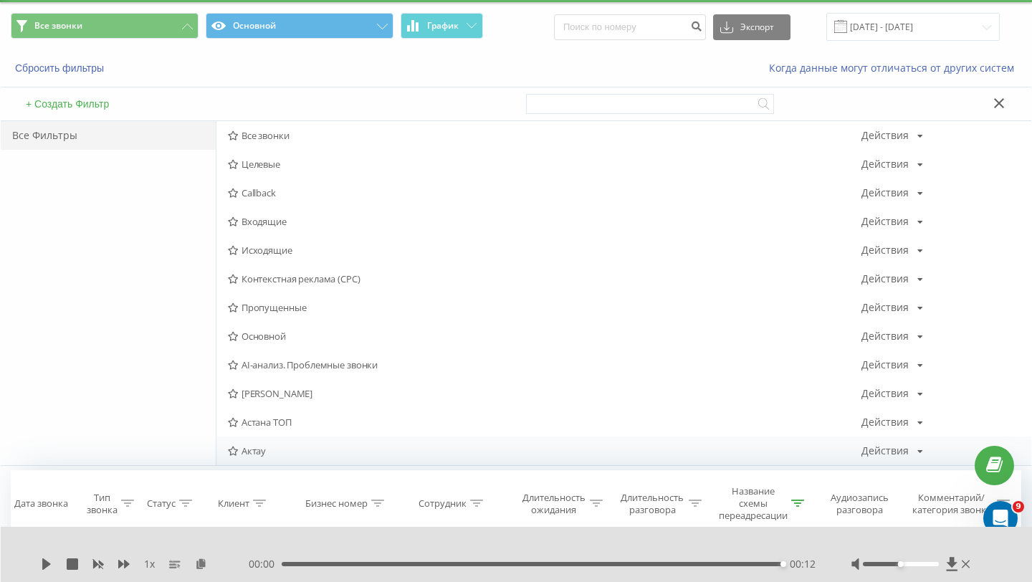
click at [272, 451] on span "Актау" at bounding box center [545, 451] width 634 height 10
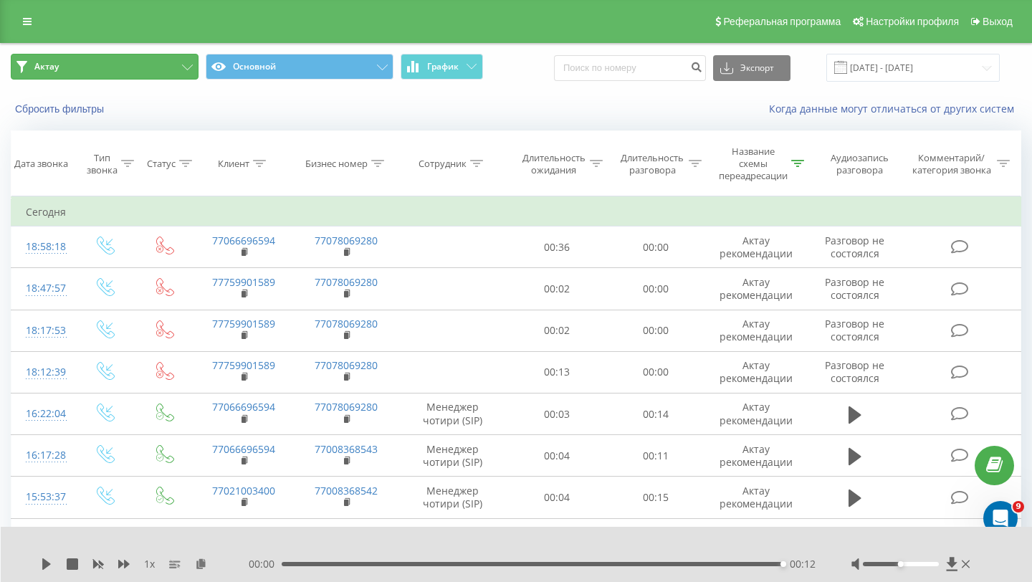
click at [174, 54] on button "Актау" at bounding box center [105, 67] width 188 height 26
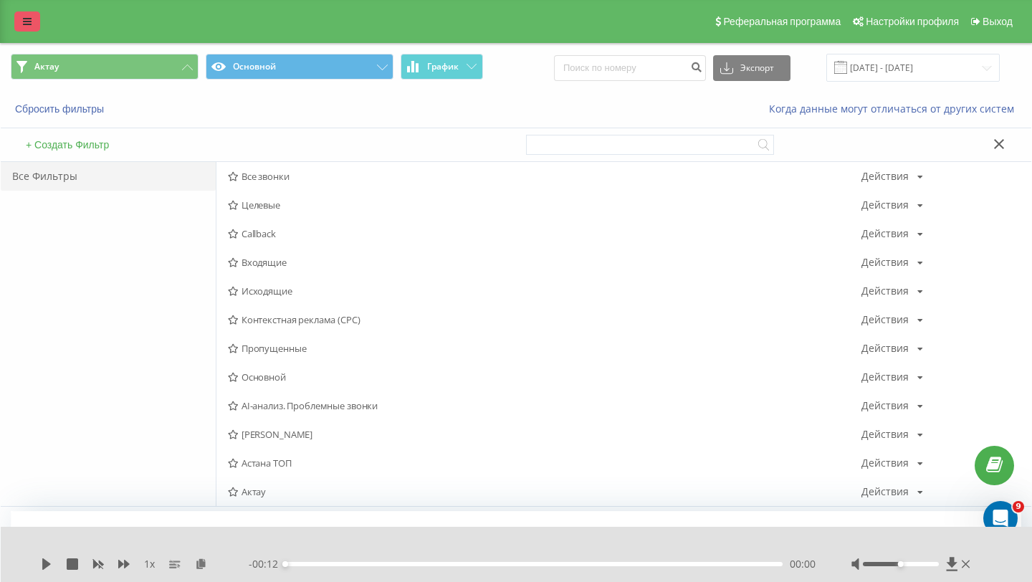
click at [39, 26] on link at bounding box center [27, 21] width 26 height 20
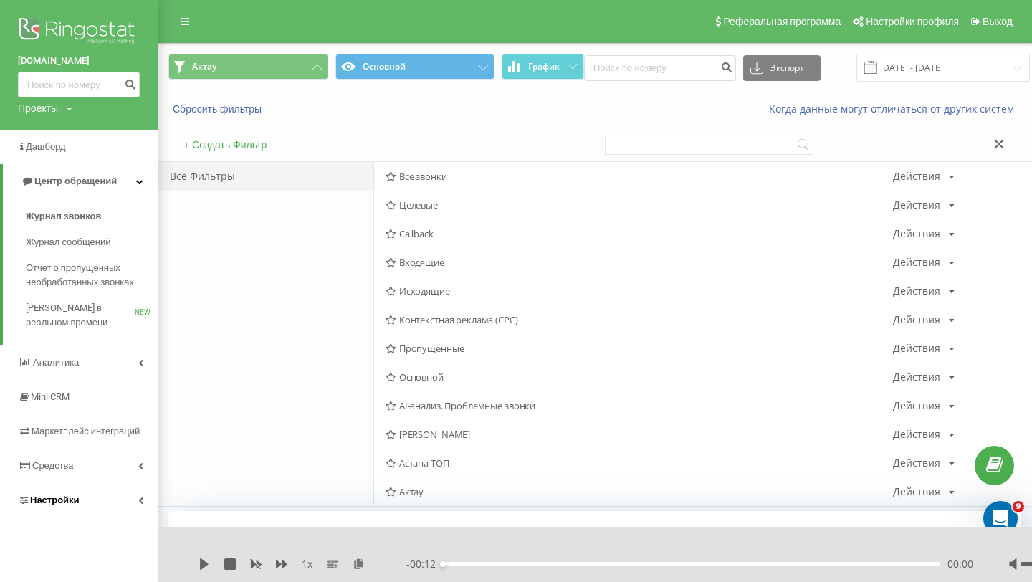
click at [102, 486] on link "Настройки" at bounding box center [79, 500] width 158 height 34
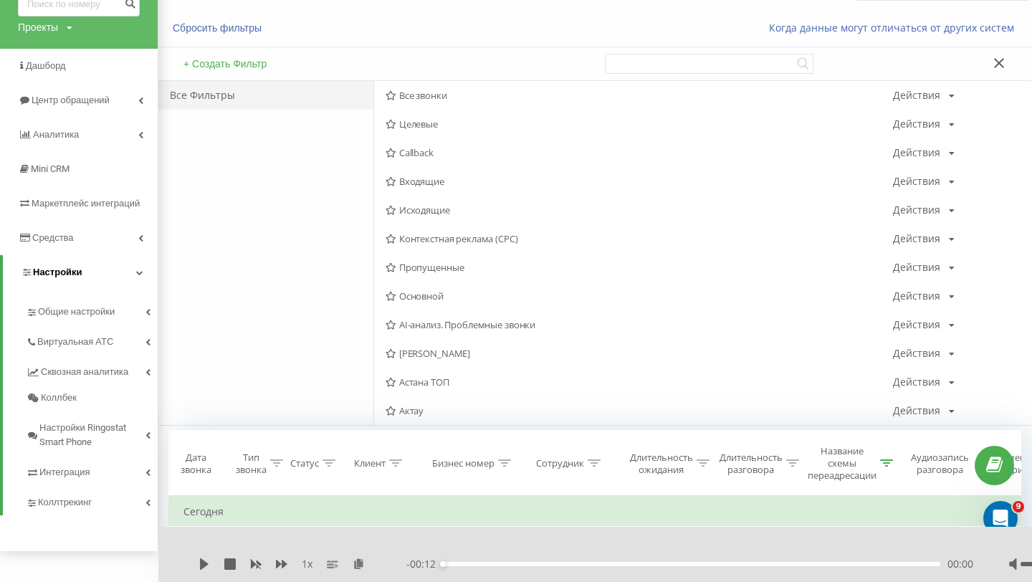
scroll to position [82, 0]
click at [135, 319] on link "Общие настройки" at bounding box center [92, 309] width 132 height 30
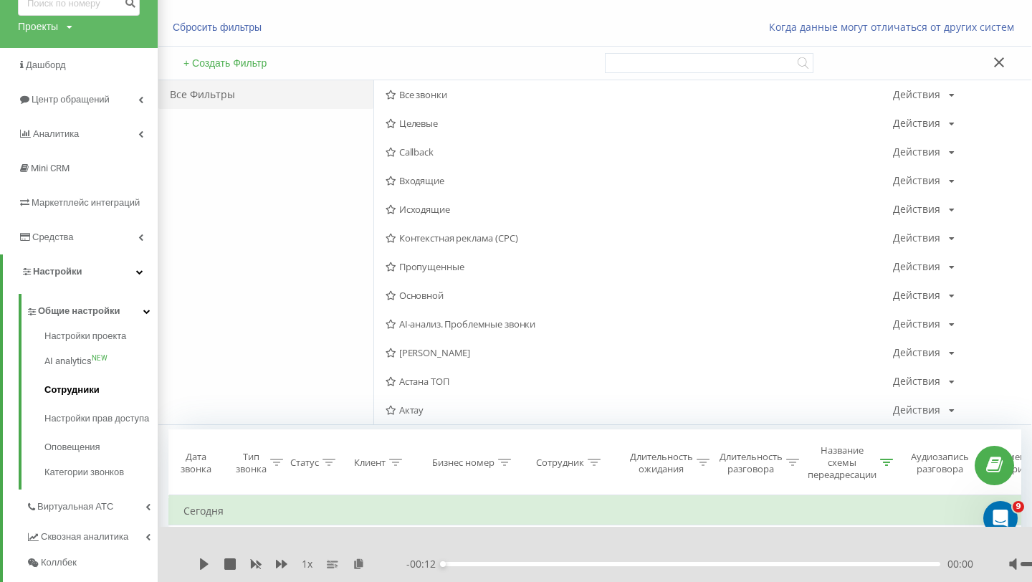
click at [85, 404] on link "Сотрудники" at bounding box center [100, 390] width 113 height 29
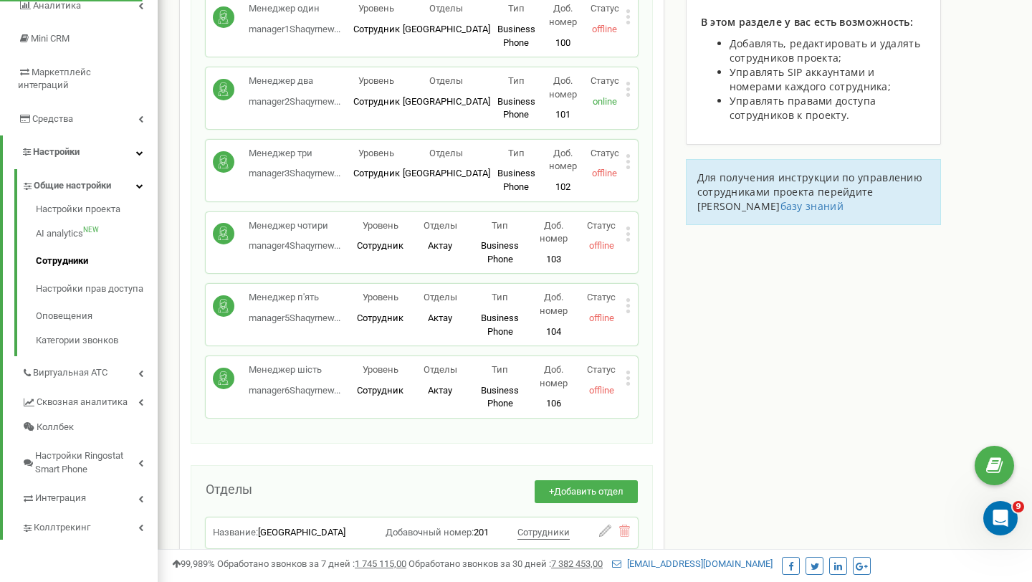
scroll to position [204, 0]
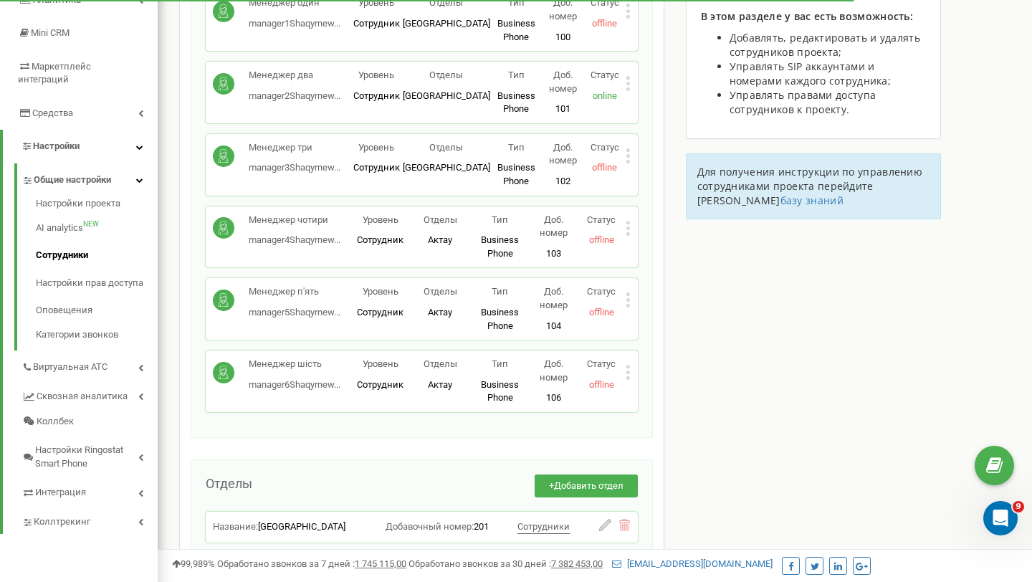
click at [631, 227] on div "Менеджер чотири manager4Shaqyrnew... manager4Shaqyrnew@gmail.com Уровень Сотруд…" at bounding box center [422, 237] width 432 height 62
click at [628, 230] on icon at bounding box center [628, 228] width 5 height 15
click at [681, 253] on span "Редактировать" at bounding box center [681, 251] width 73 height 9
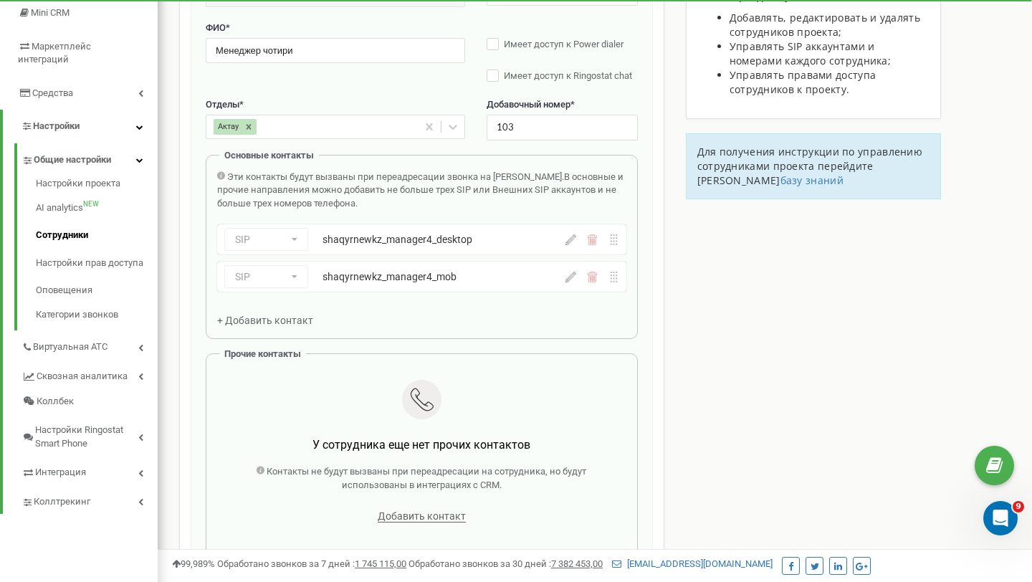
scroll to position [170, 0]
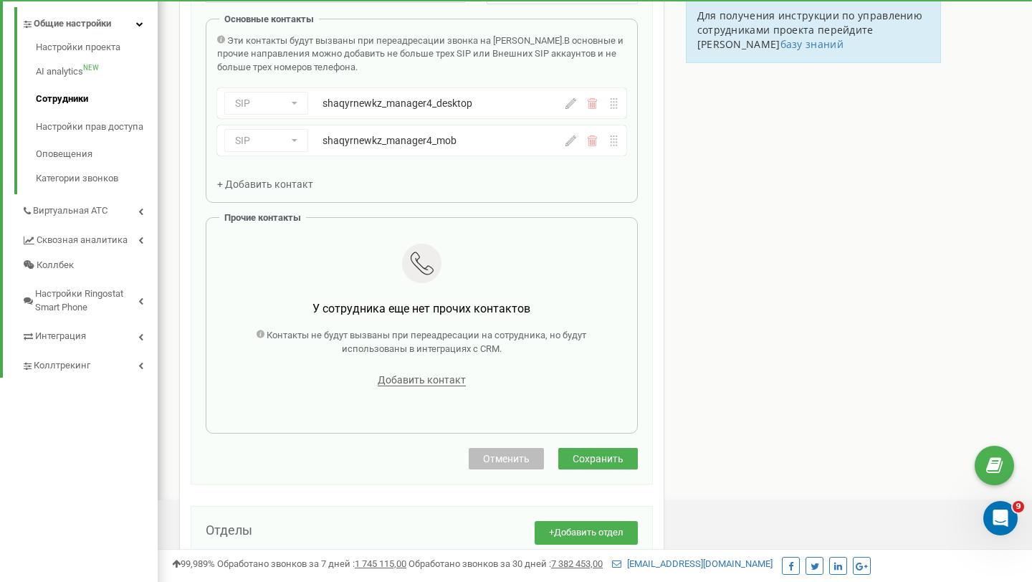
click at [582, 452] on button "Сохранить" at bounding box center [598, 459] width 80 height 22
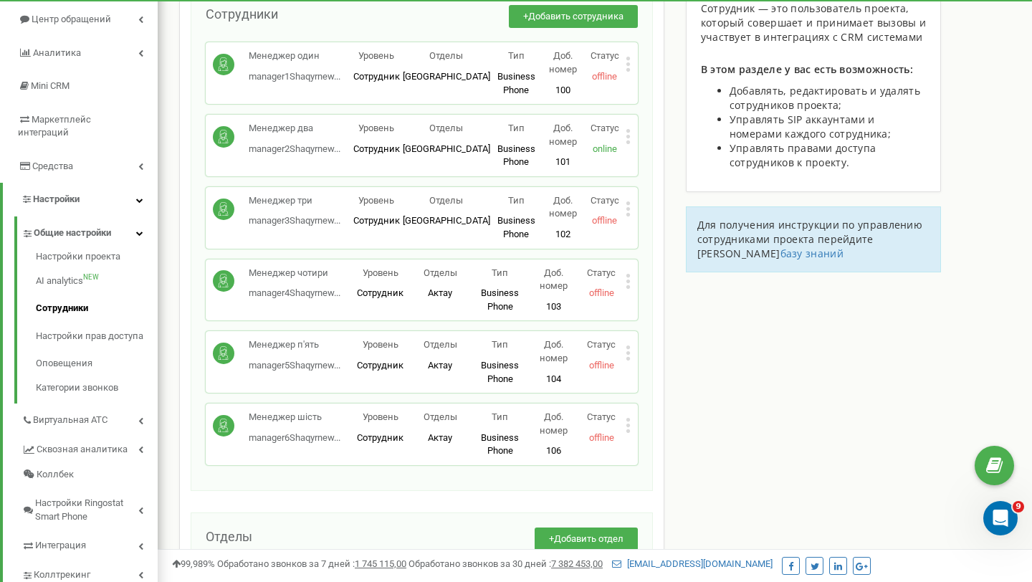
scroll to position [151, 0]
click at [628, 278] on icon at bounding box center [628, 280] width 5 height 15
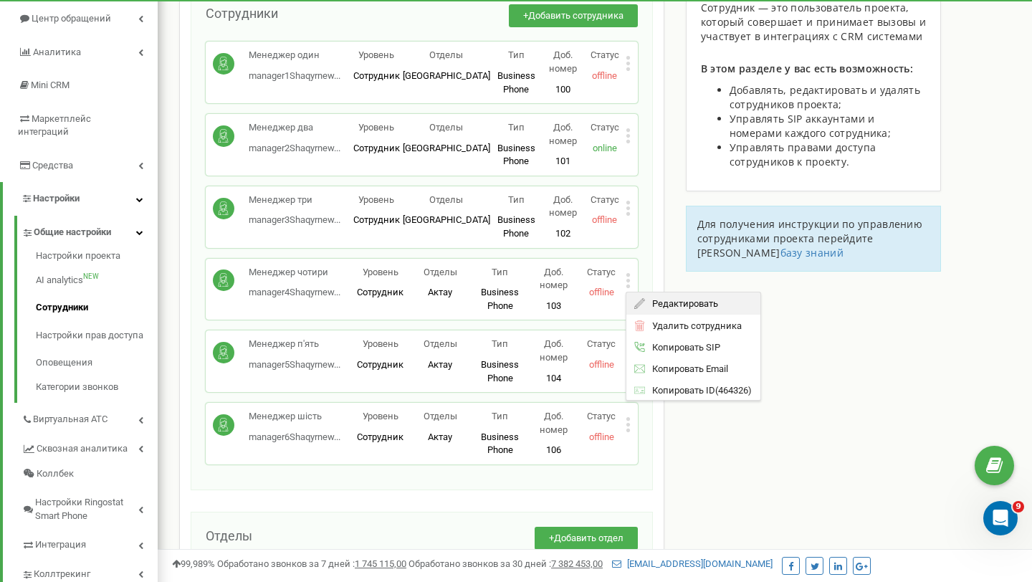
click at [669, 302] on span "Редактировать" at bounding box center [681, 303] width 73 height 9
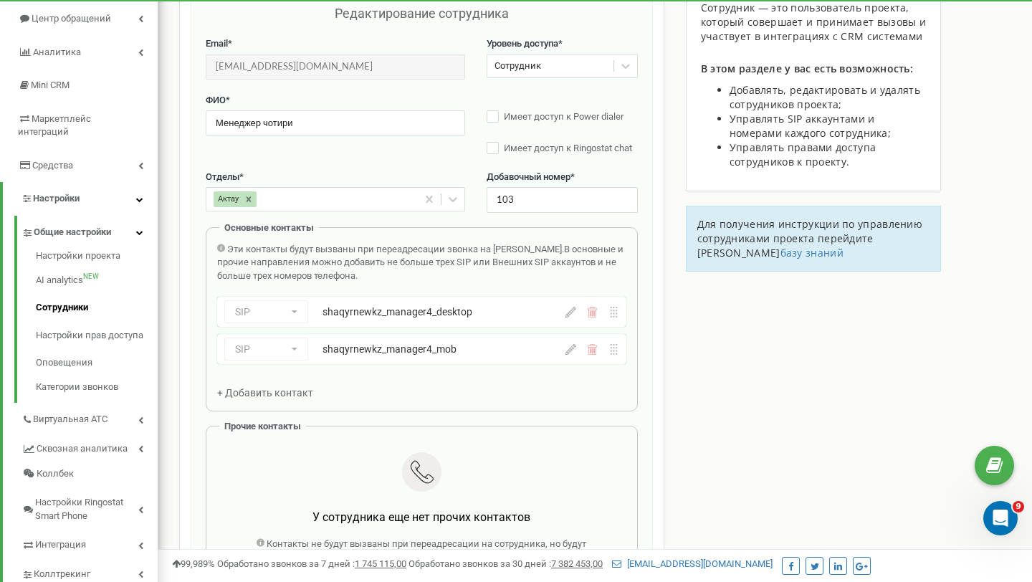
scroll to position [143, 0]
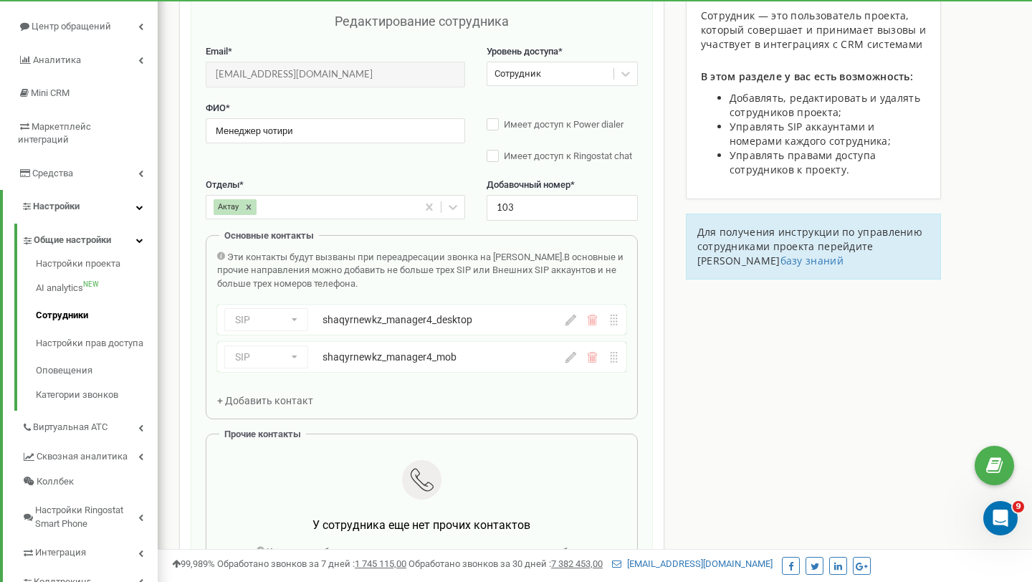
click at [497, 329] on div "SIP Номер телефона SIP Внешний SIP shaqyrnewkz_manager4_desktop shaqyrnewkz_man…" at bounding box center [391, 319] width 335 height 23
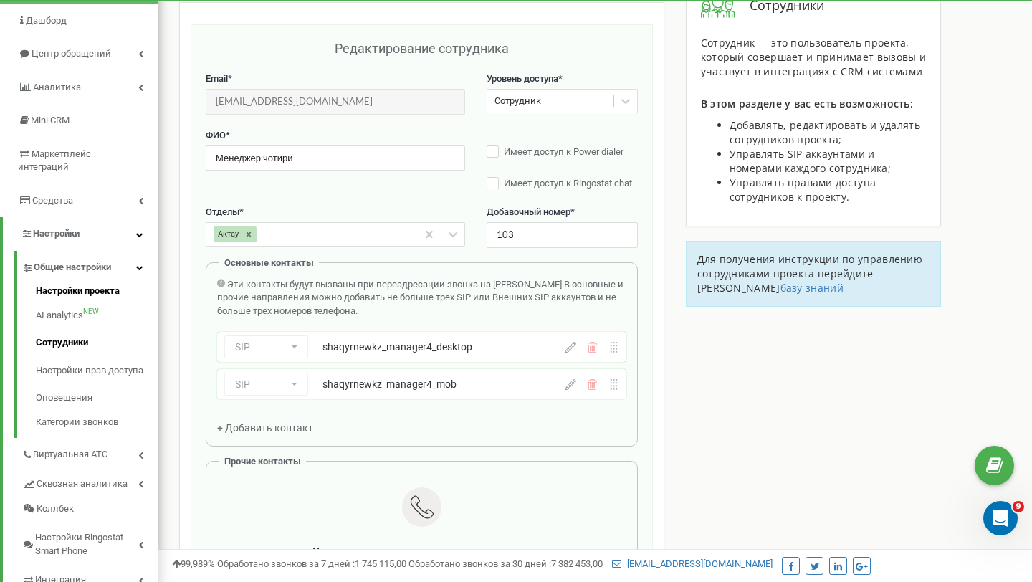
scroll to position [115, 0]
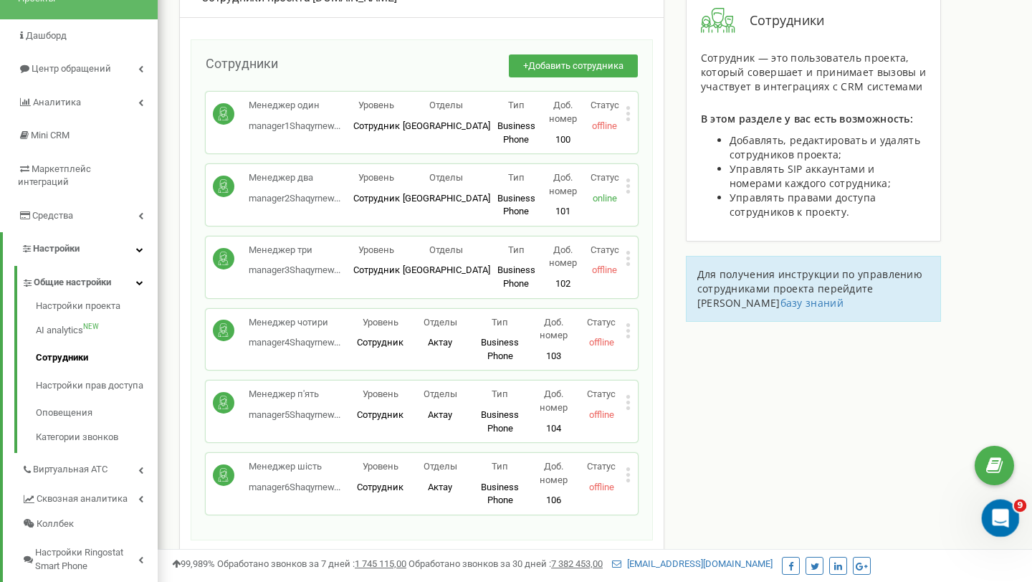
click at [987, 509] on div "Открыть службу сообщений Intercom" at bounding box center [998, 515] width 47 height 47
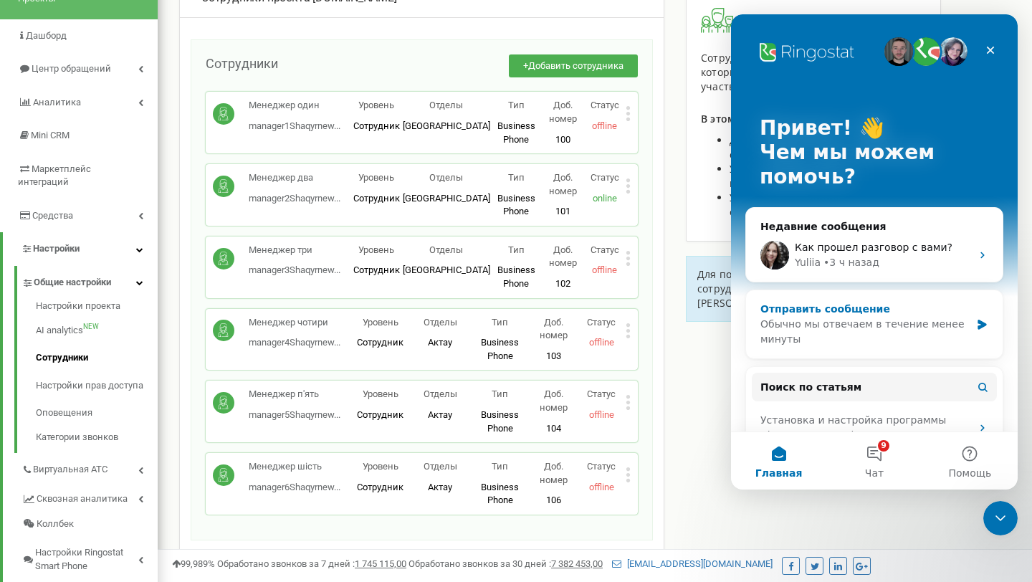
click at [921, 318] on div "Обычно мы отвечаем в течение менее минуты" at bounding box center [865, 332] width 210 height 30
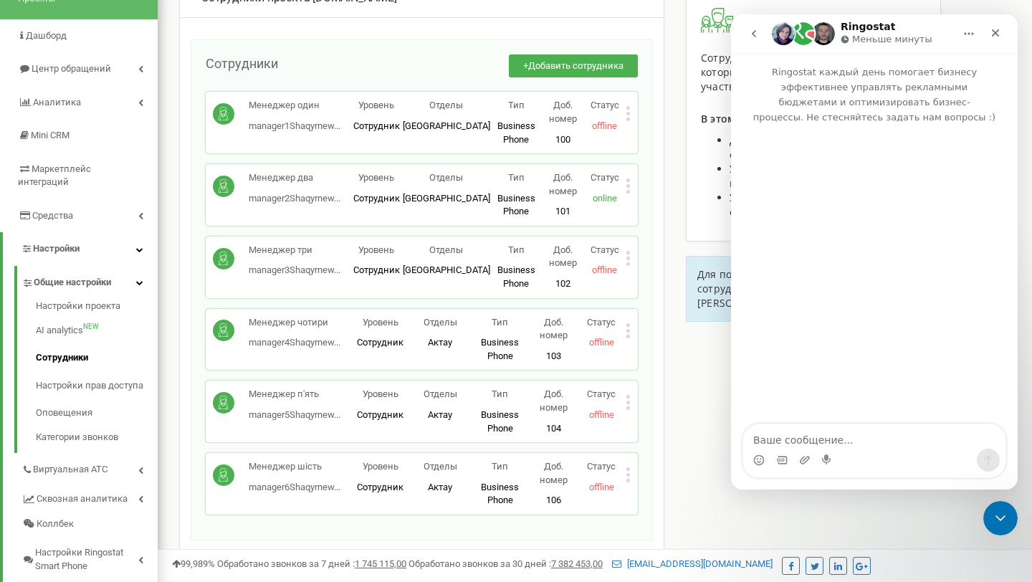
click at [841, 431] on textarea "Ваше сообщение..." at bounding box center [874, 436] width 262 height 24
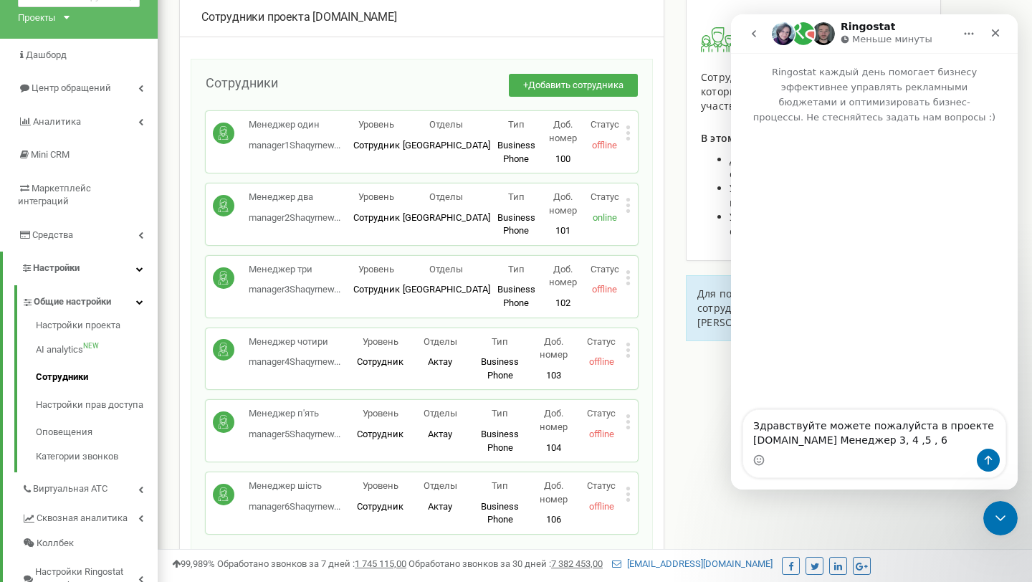
scroll to position [87, 0]
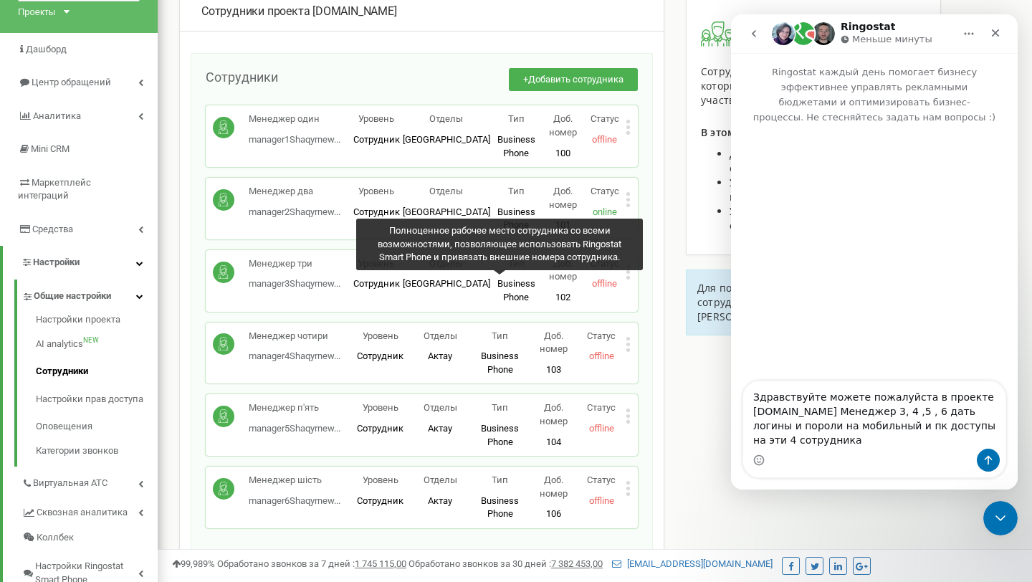
type textarea "Здравствуйте можете пожалуйста в проекте [DOMAIN_NAME] Менеджер 3, 4 ,5 , 6 дат…"
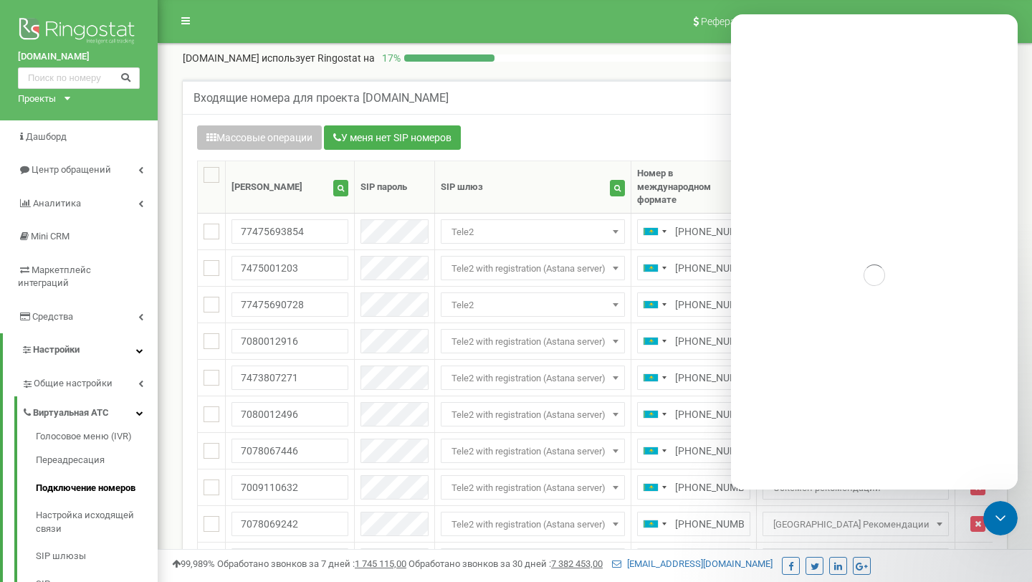
click at [994, 517] on icon "Закрыть службу сообщений Intercom" at bounding box center [1000, 518] width 17 height 17
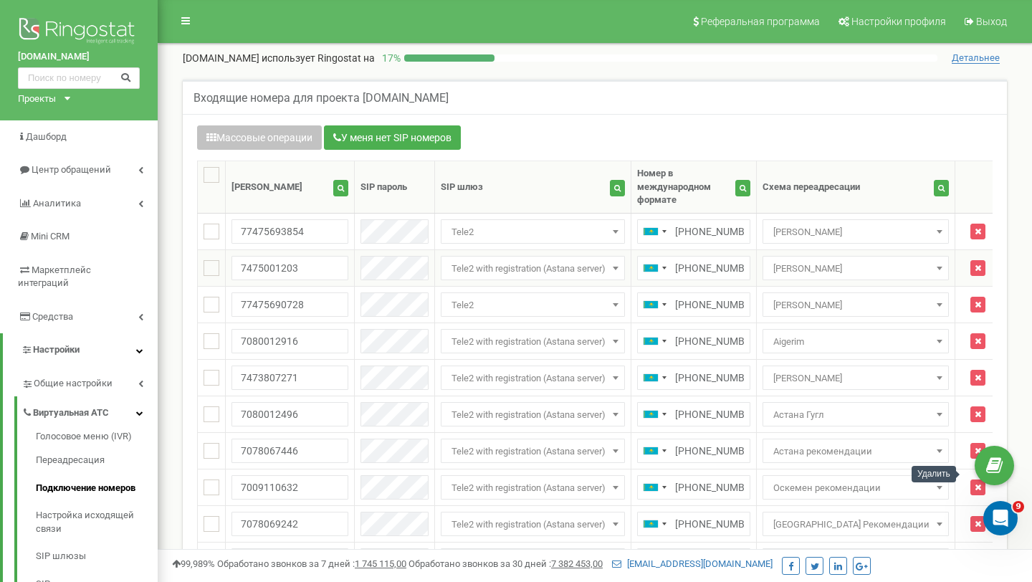
scroll to position [237, 0]
click at [938, 184] on icon "button" at bounding box center [941, 187] width 6 height 7
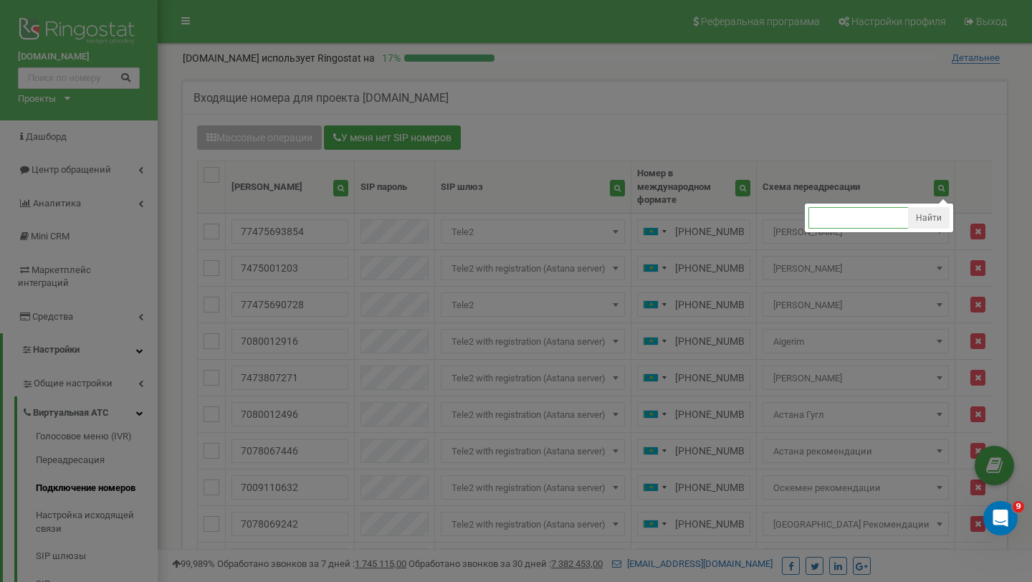
click at [871, 210] on input "text" at bounding box center [858, 218] width 100 height 22
type input "шымкент гугл"
click at [922, 208] on button "Найти" at bounding box center [929, 218] width 42 height 22
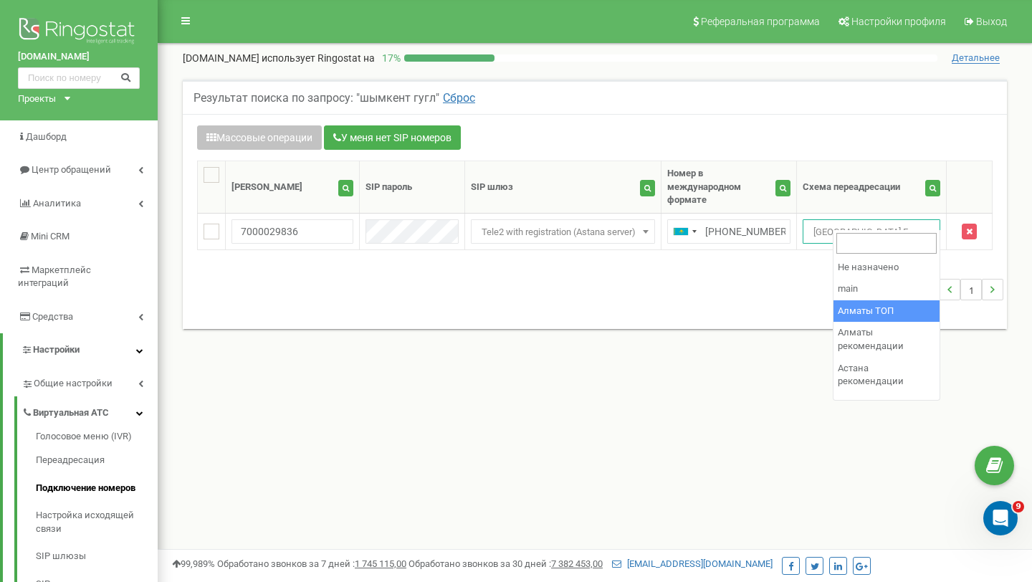
select select "203922"
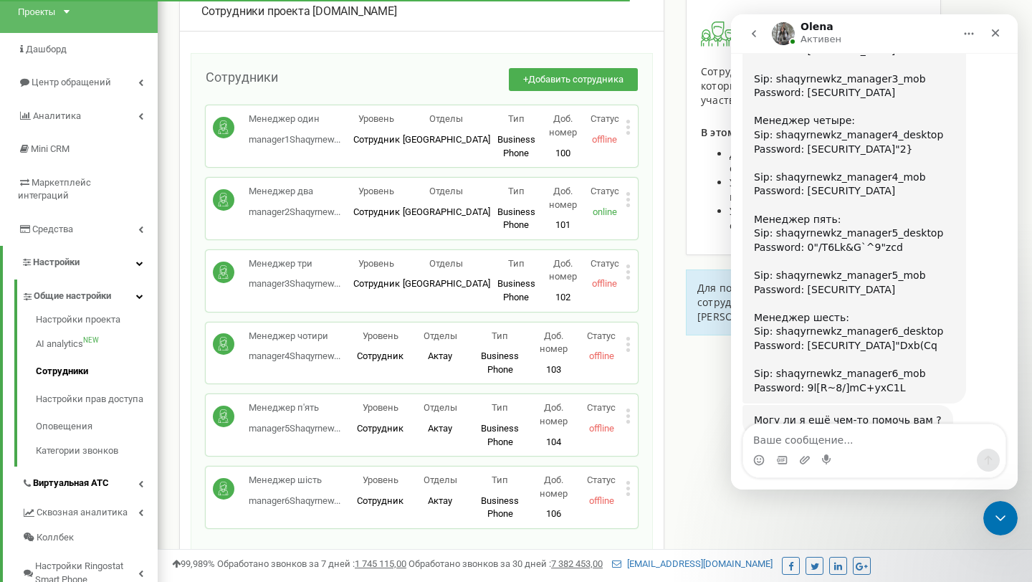
scroll to position [115, 0]
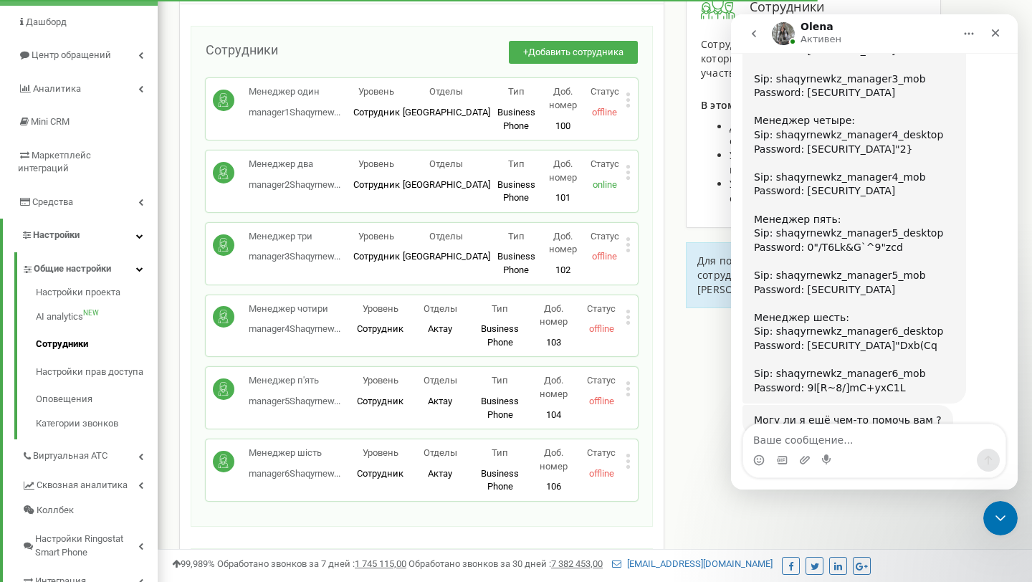
click at [631, 244] on div "Менеджер три manager3Shaqyrnew... [EMAIL_ADDRESS][DOMAIN_NAME] Уровень Сотрудни…" at bounding box center [422, 254] width 432 height 62
click at [626, 247] on icon at bounding box center [628, 244] width 5 height 15
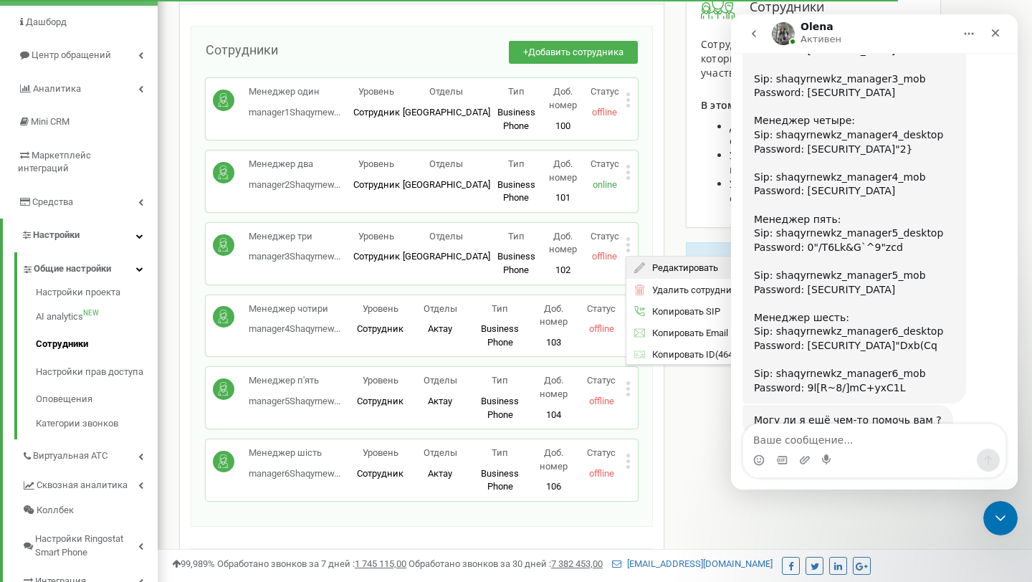
click at [646, 263] on span "Редактировать" at bounding box center [681, 267] width 73 height 9
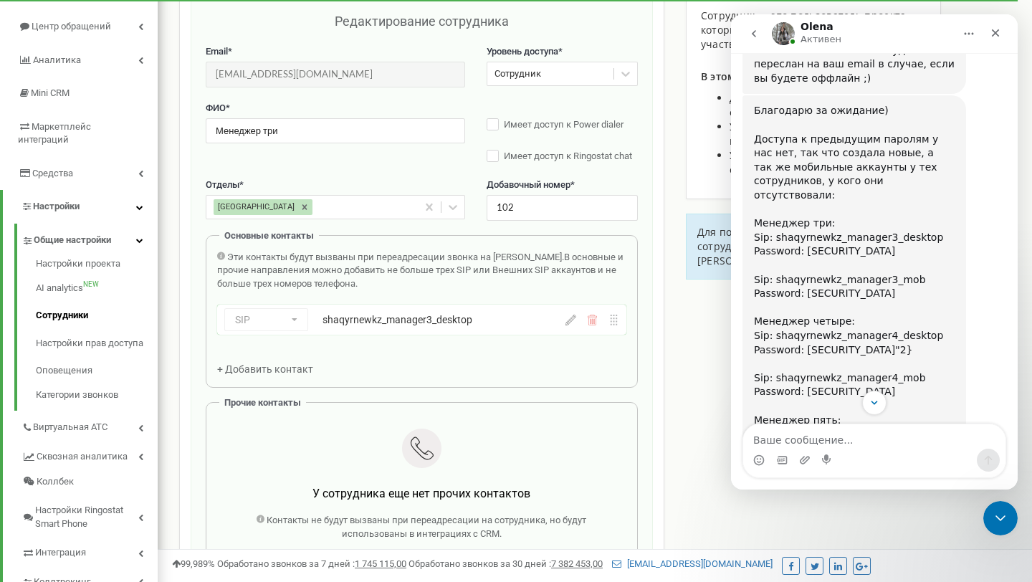
scroll to position [555, 0]
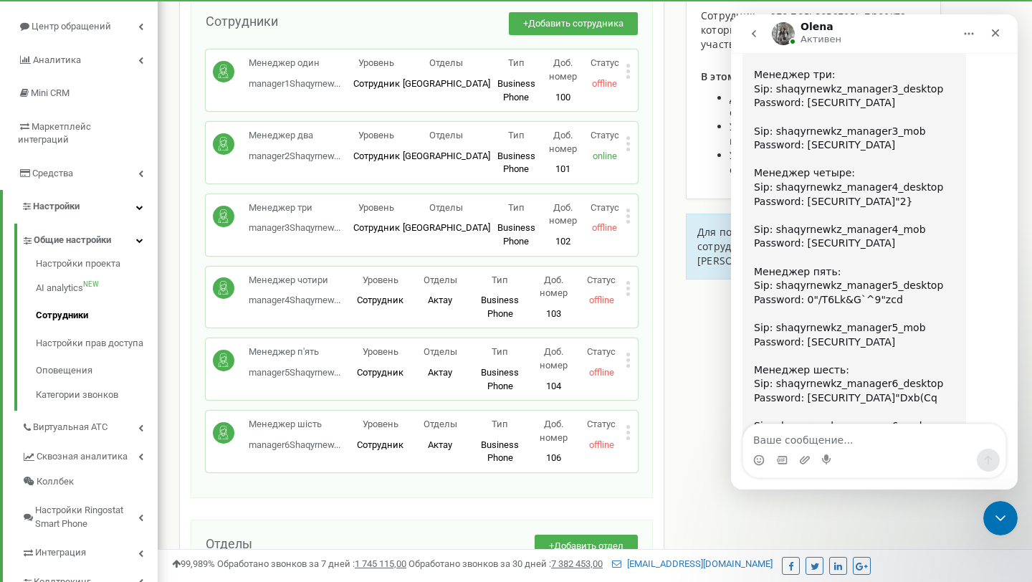
scroll to position [765, 0]
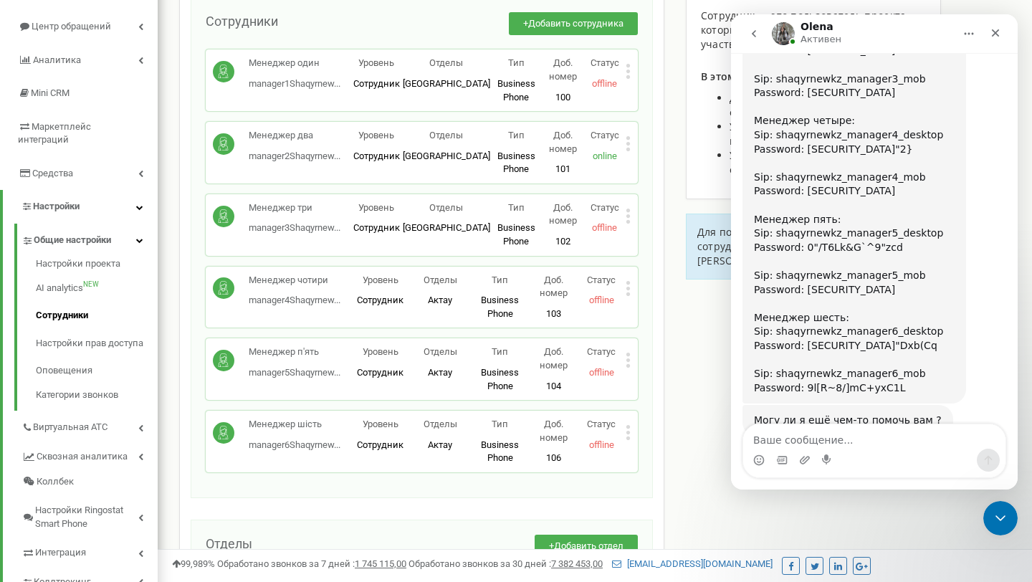
click at [624, 221] on p "offline" at bounding box center [605, 228] width 42 height 14
click at [626, 221] on icon at bounding box center [628, 216] width 5 height 15
click at [640, 234] on icon at bounding box center [639, 239] width 11 height 11
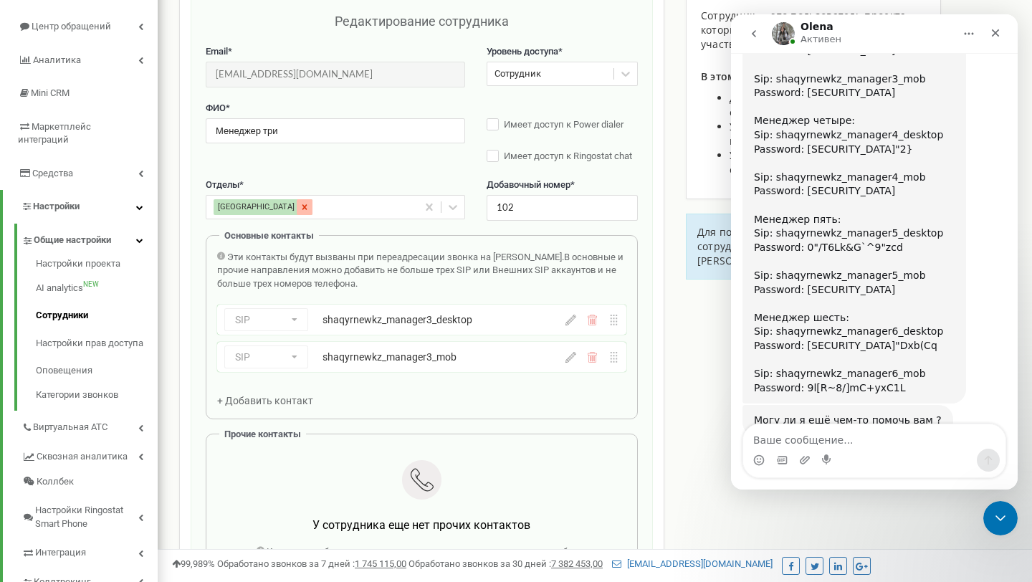
click at [300, 209] on icon at bounding box center [305, 207] width 10 height 10
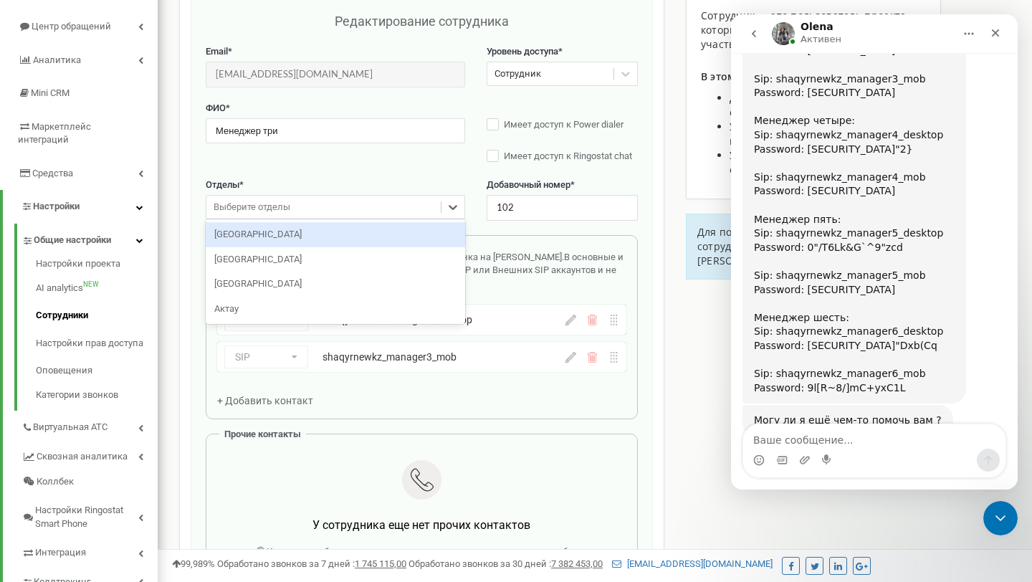
click at [254, 209] on div "Выберите отделы" at bounding box center [252, 208] width 77 height 14
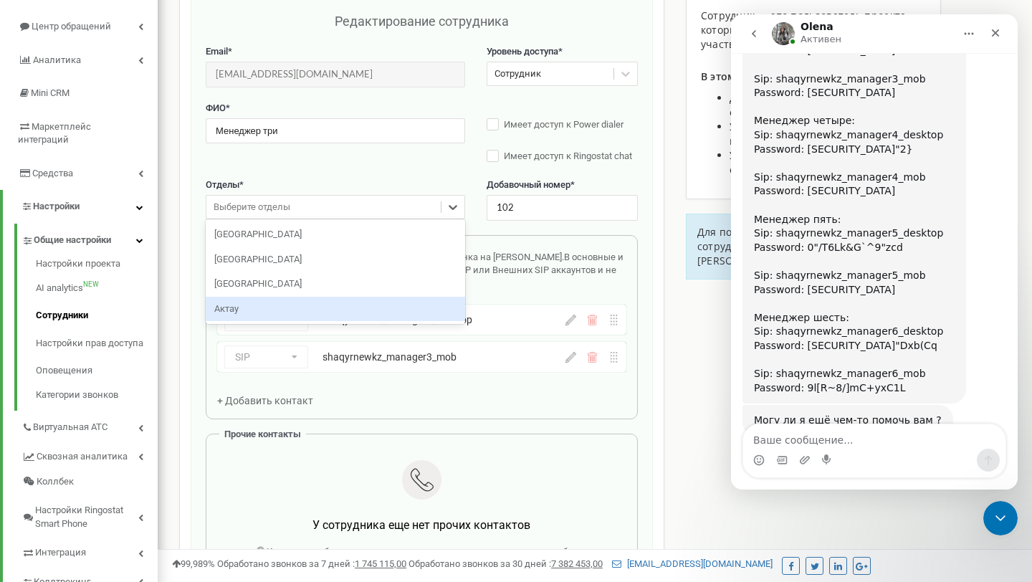
click at [243, 306] on div "Актау" at bounding box center [335, 309] width 259 height 25
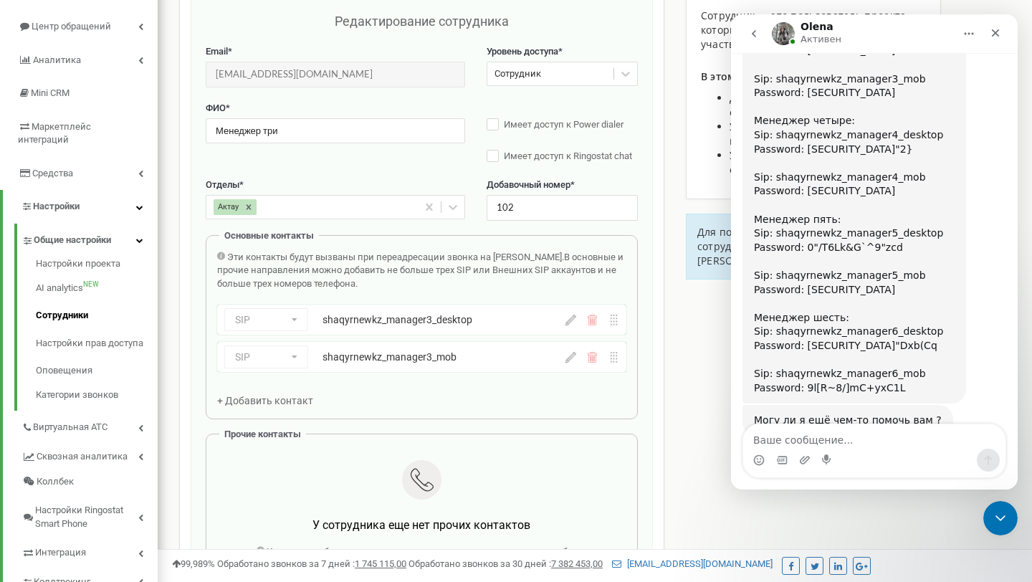
click at [674, 417] on div "Сотрудники проекта [DOMAIN_NAME] Редактирование сотрудника Email * [EMAIL_ADDRE…" at bounding box center [594, 503] width 853 height 1135
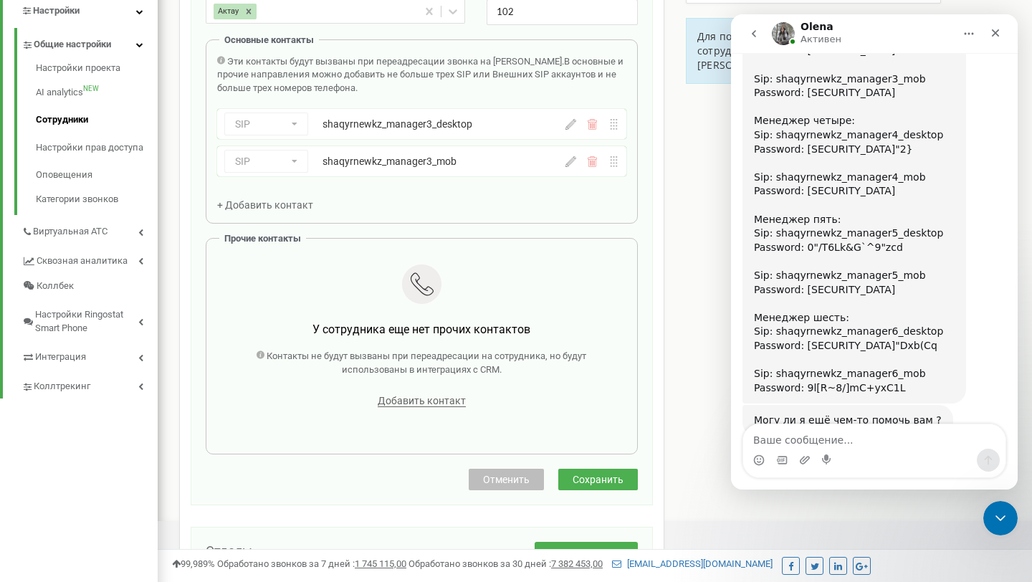
click at [598, 490] on button "Сохранить" at bounding box center [598, 480] width 80 height 22
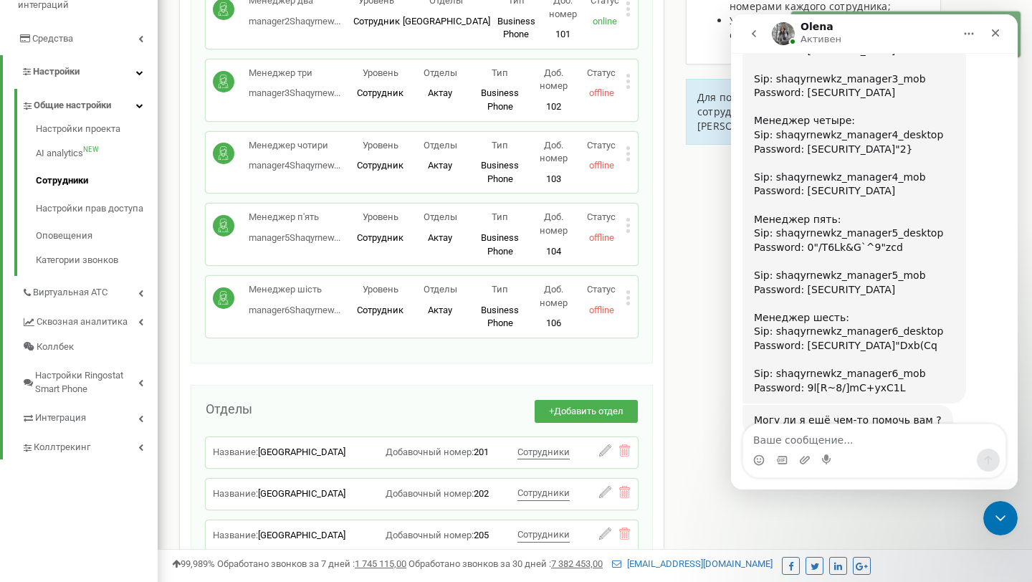
scroll to position [339, 0]
